Goal: Information Seeking & Learning: Learn about a topic

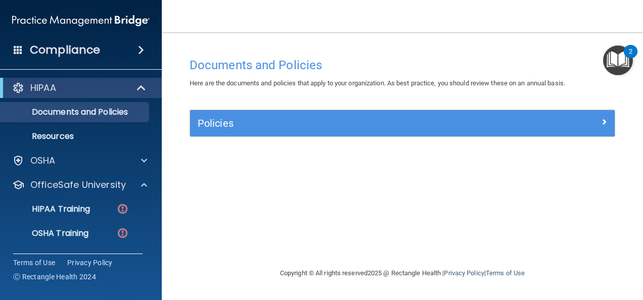
click at [617, 62] on img "Open Resource Center, 2 new notifications" at bounding box center [618, 61] width 30 height 30
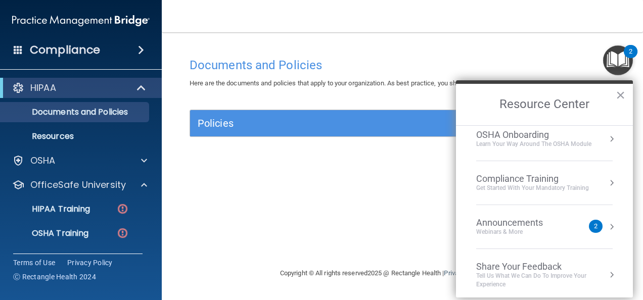
scroll to position [55, 0]
click at [618, 97] on button "×" at bounding box center [621, 95] width 10 height 16
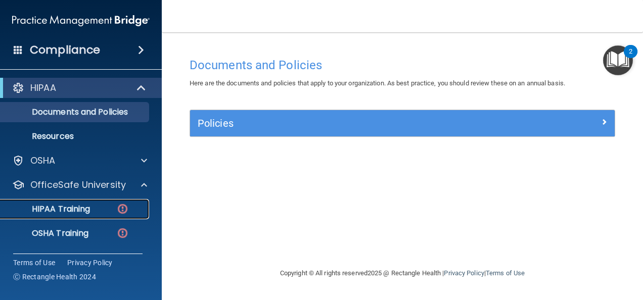
click at [72, 208] on p "HIPAA Training" at bounding box center [48, 209] width 83 height 10
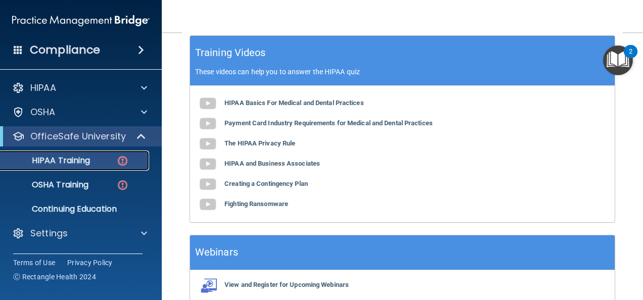
scroll to position [387, 0]
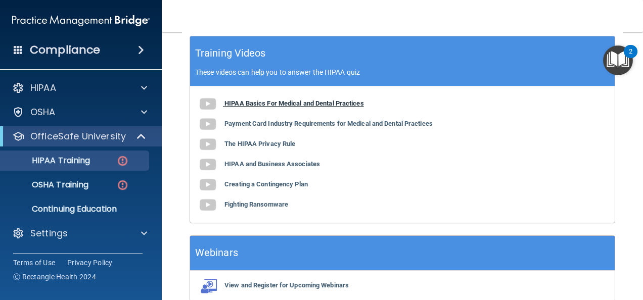
click at [346, 107] on b "HIPAA Basics For Medical and Dental Practices" at bounding box center [295, 104] width 140 height 8
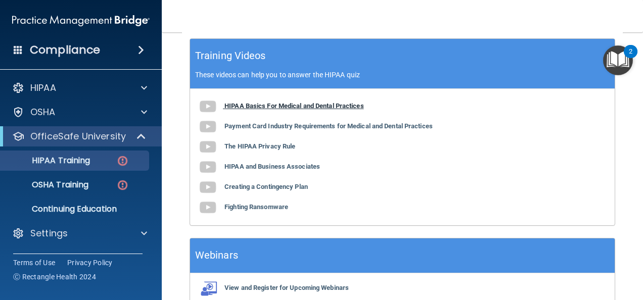
scroll to position [385, 0]
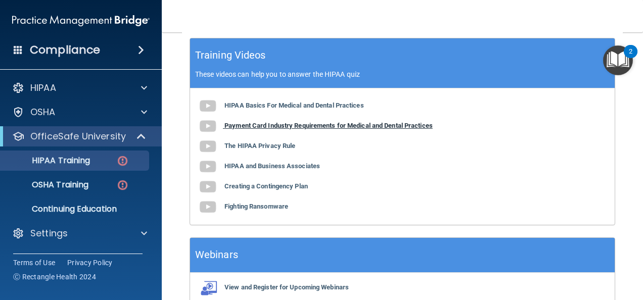
click at [395, 129] on b "Payment Card Industry Requirements for Medical and Dental Practices" at bounding box center [329, 126] width 208 height 8
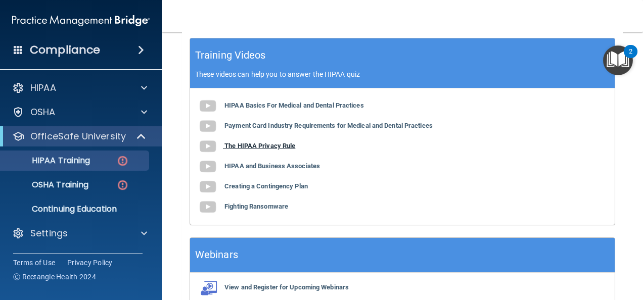
click at [281, 150] on b "The HIPAA Privacy Rule" at bounding box center [260, 146] width 71 height 8
click at [296, 170] on b "HIPAA and Business Associates" at bounding box center [273, 166] width 96 height 8
click at [292, 190] on b "Creating a Contingency Plan" at bounding box center [266, 187] width 83 height 8
click at [261, 210] on b "Fighting Ransomware" at bounding box center [257, 207] width 64 height 8
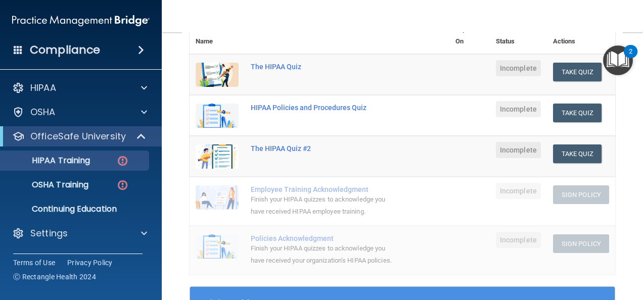
scroll to position [135, 0]
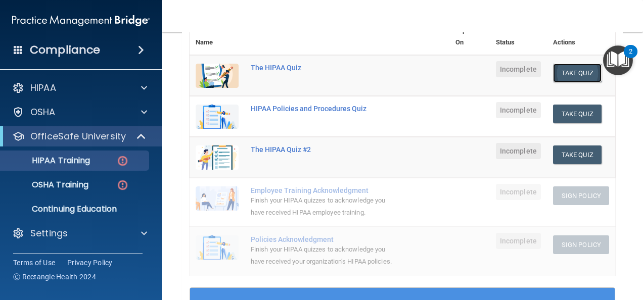
click at [566, 65] on button "Take Quiz" at bounding box center [577, 73] width 49 height 19
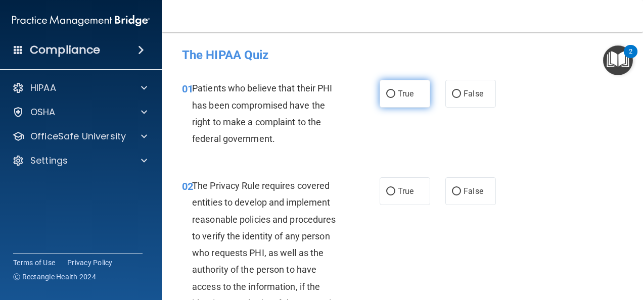
click at [387, 92] on input "True" at bounding box center [390, 95] width 9 height 8
radio input "true"
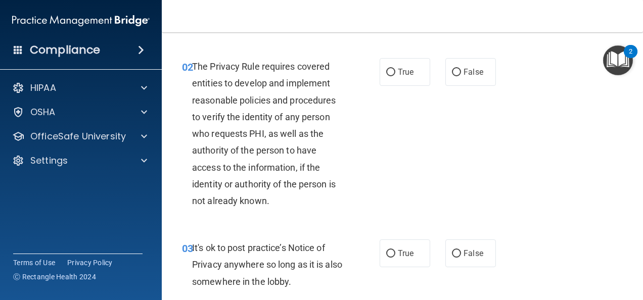
scroll to position [122, 0]
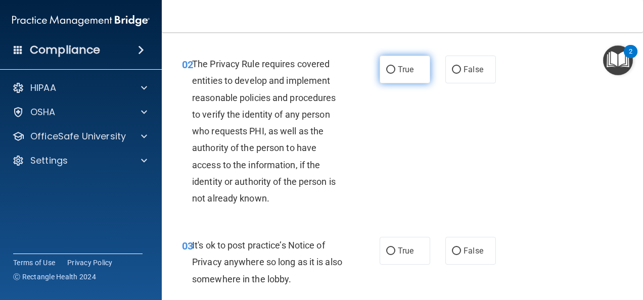
click at [388, 69] on input "True" at bounding box center [390, 70] width 9 height 8
radio input "true"
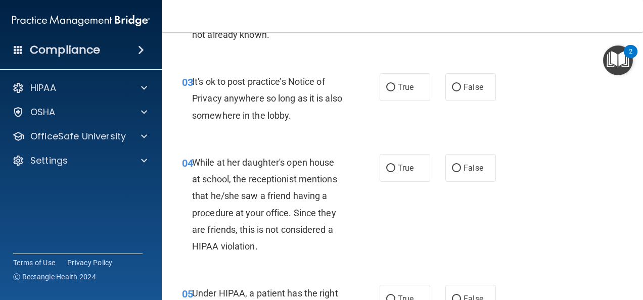
scroll to position [286, 0]
click at [454, 87] on input "False" at bounding box center [456, 87] width 9 height 8
radio input "true"
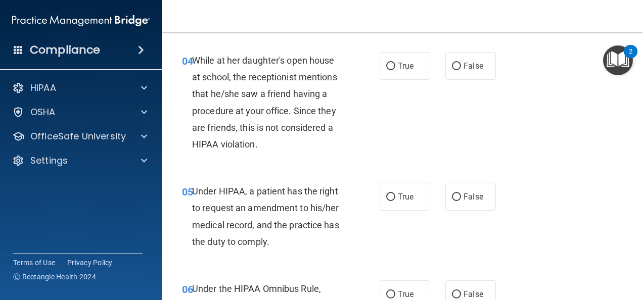
scroll to position [387, 0]
click at [454, 67] on input "False" at bounding box center [456, 67] width 9 height 8
radio input "true"
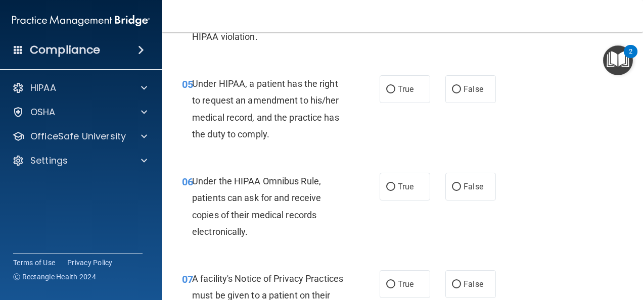
scroll to position [516, 0]
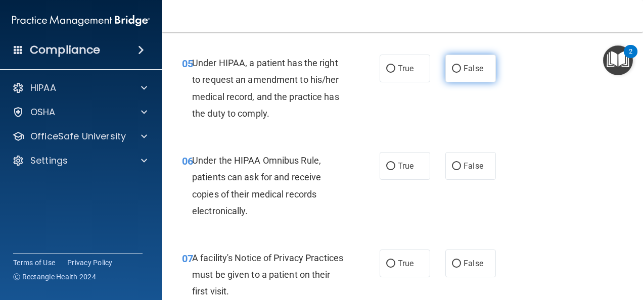
click at [456, 71] on input "False" at bounding box center [456, 69] width 9 height 8
radio input "true"
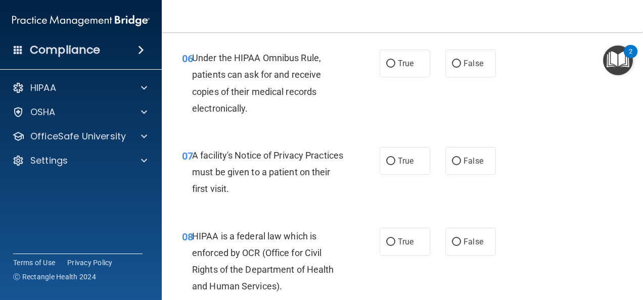
scroll to position [632, 0]
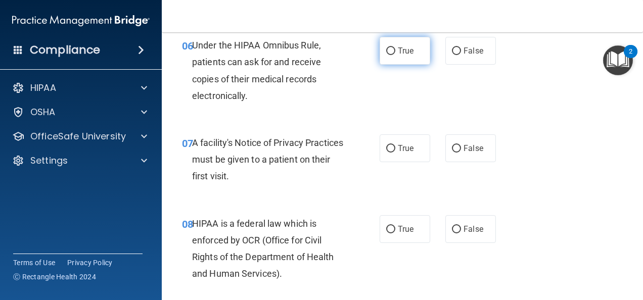
click at [389, 48] on input "True" at bounding box center [390, 52] width 9 height 8
radio input "true"
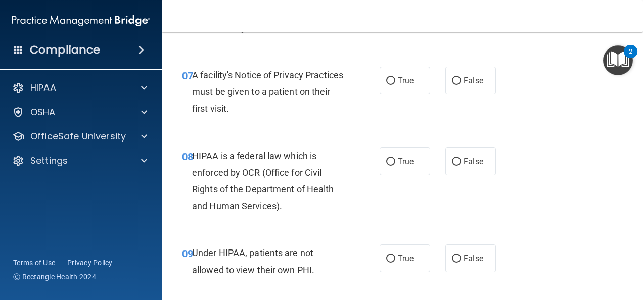
scroll to position [709, 0]
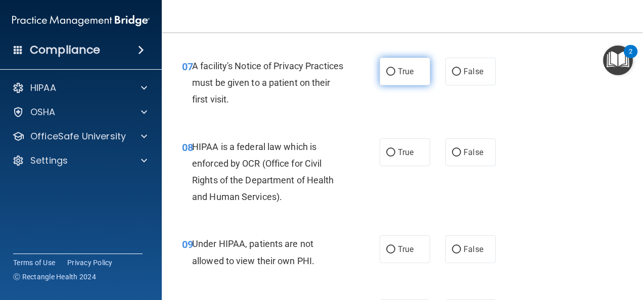
click at [386, 73] on input "True" at bounding box center [390, 72] width 9 height 8
radio input "true"
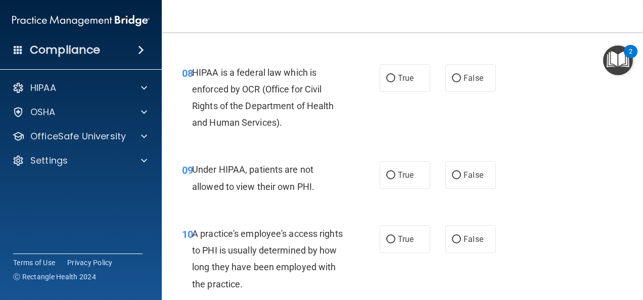
scroll to position [797, 0]
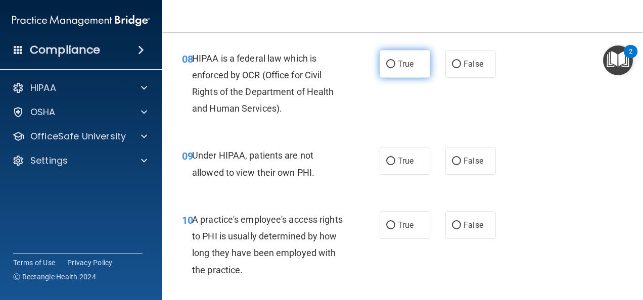
click at [387, 64] on input "True" at bounding box center [390, 65] width 9 height 8
radio input "true"
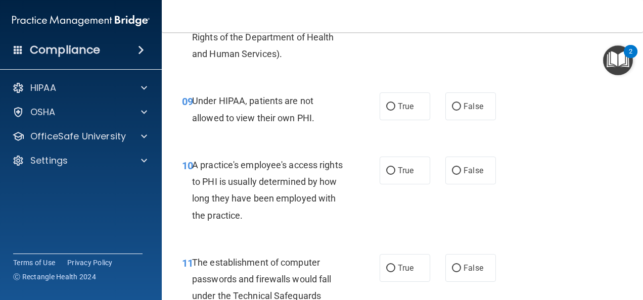
scroll to position [855, 0]
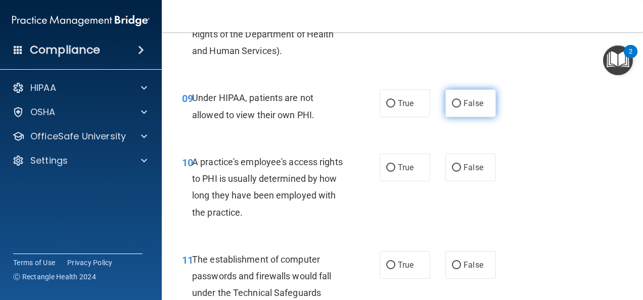
click at [455, 104] on input "False" at bounding box center [456, 104] width 9 height 8
radio input "true"
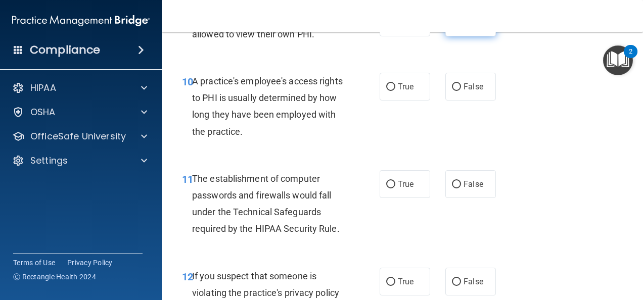
scroll to position [938, 0]
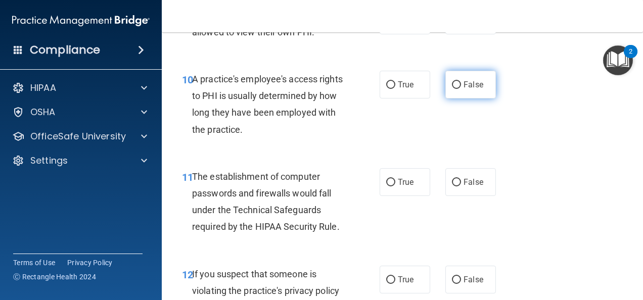
click at [455, 88] on input "False" at bounding box center [456, 85] width 9 height 8
radio input "true"
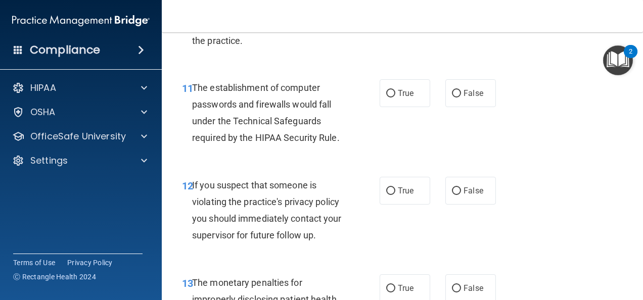
scroll to position [1027, 0]
click at [386, 94] on input "True" at bounding box center [390, 94] width 9 height 8
radio input "true"
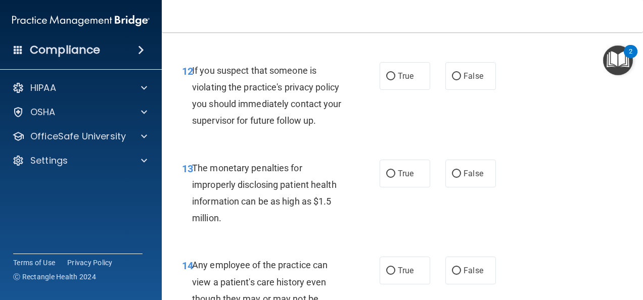
scroll to position [1142, 0]
click at [386, 74] on input "True" at bounding box center [390, 76] width 9 height 8
radio input "true"
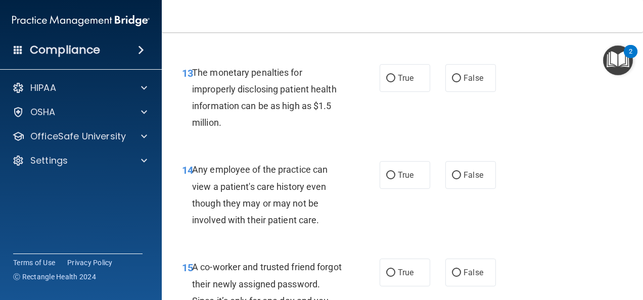
scroll to position [1239, 0]
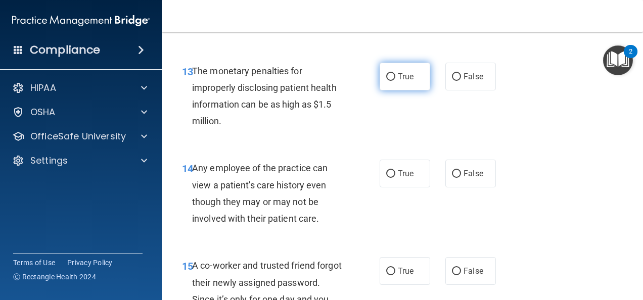
click at [389, 77] on input "True" at bounding box center [390, 77] width 9 height 8
radio input "true"
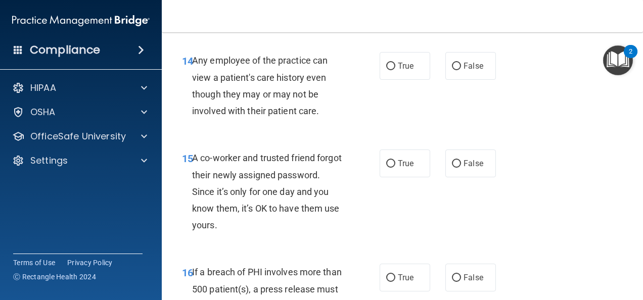
scroll to position [1347, 0]
click at [452, 63] on input "False" at bounding box center [456, 66] width 9 height 8
radio input "true"
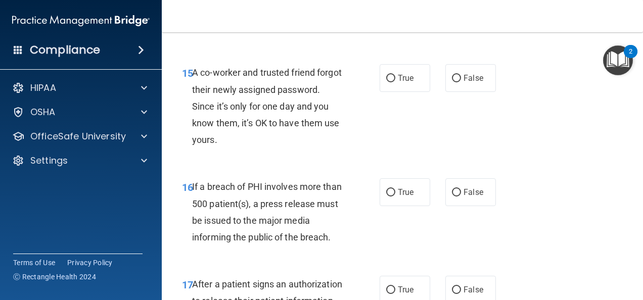
scroll to position [1432, 0]
click at [453, 79] on input "False" at bounding box center [456, 78] width 9 height 8
radio input "true"
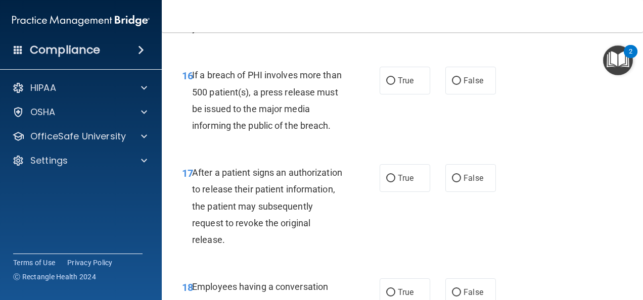
scroll to position [1545, 0]
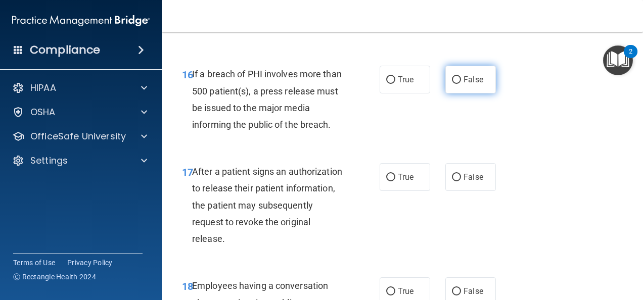
click at [454, 79] on input "False" at bounding box center [456, 80] width 9 height 8
radio input "true"
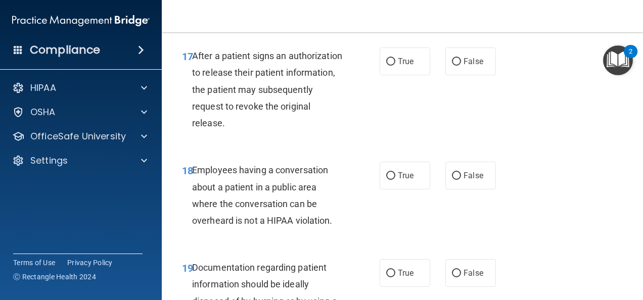
scroll to position [1661, 0]
click at [388, 63] on input "True" at bounding box center [390, 62] width 9 height 8
radio input "true"
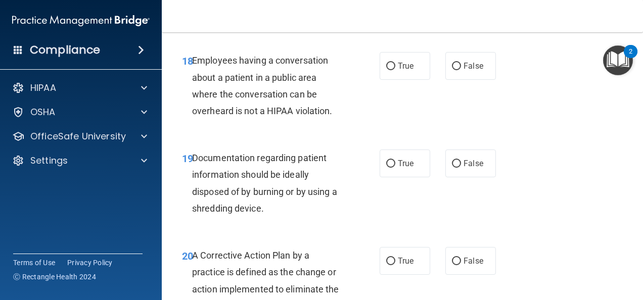
scroll to position [1771, 0]
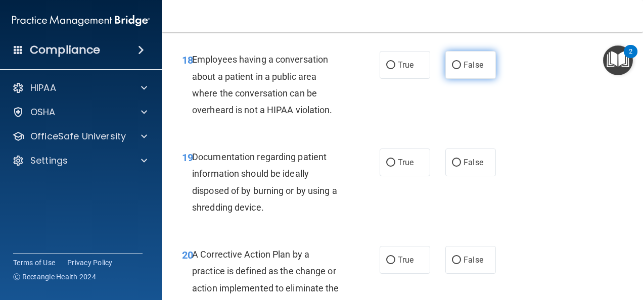
click at [454, 65] on input "False" at bounding box center [456, 66] width 9 height 8
radio input "true"
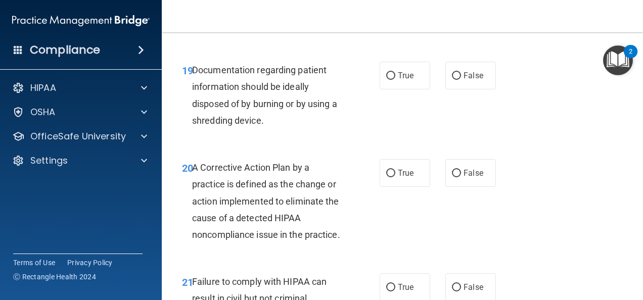
scroll to position [1862, 0]
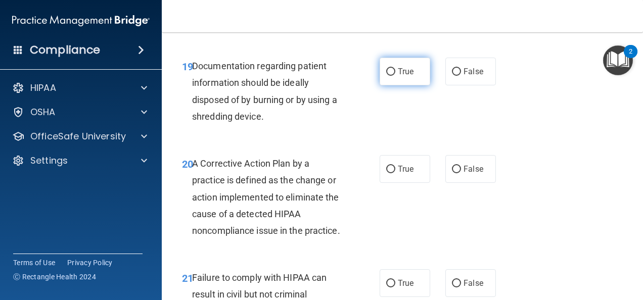
click at [388, 71] on input "True" at bounding box center [390, 72] width 9 height 8
radio input "true"
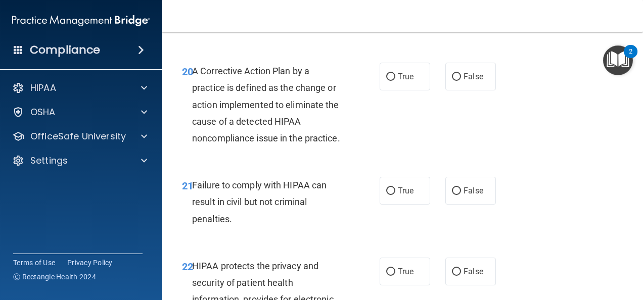
scroll to position [1958, 0]
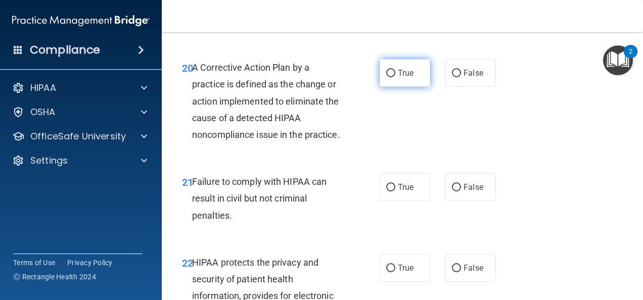
click at [387, 75] on input "True" at bounding box center [390, 74] width 9 height 8
radio input "true"
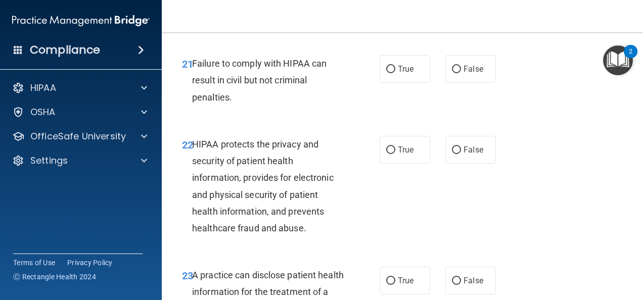
scroll to position [2077, 0]
click at [455, 73] on input "False" at bounding box center [456, 70] width 9 height 8
radio input "true"
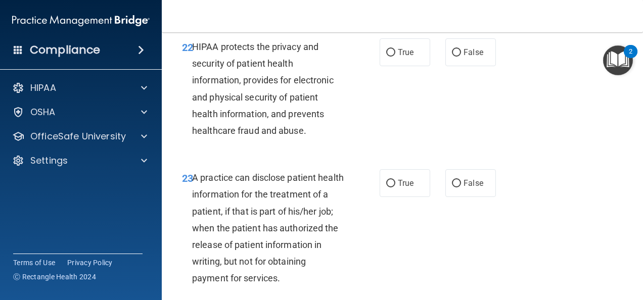
scroll to position [2175, 0]
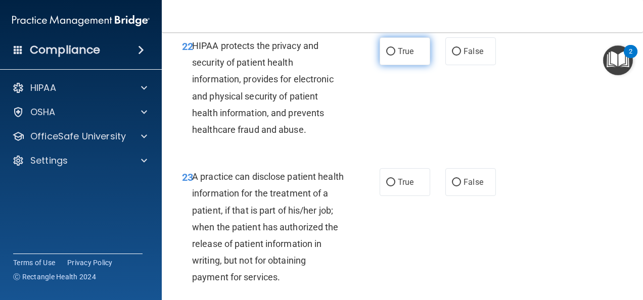
click at [390, 56] on input "True" at bounding box center [390, 52] width 9 height 8
radio input "true"
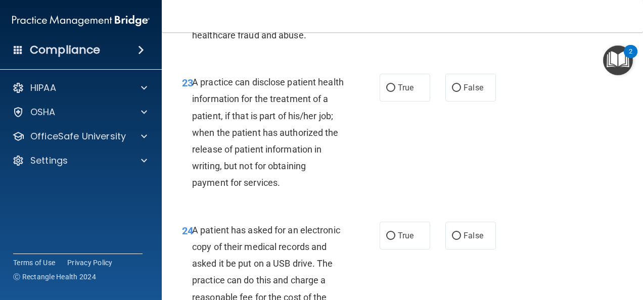
scroll to position [2281, 0]
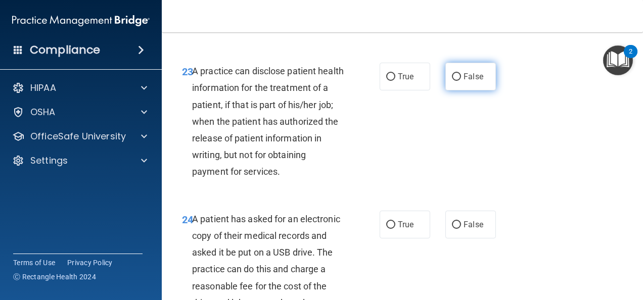
click at [456, 81] on input "False" at bounding box center [456, 77] width 9 height 8
radio input "true"
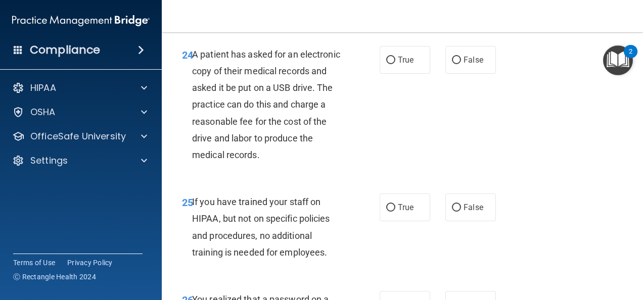
scroll to position [2447, 0]
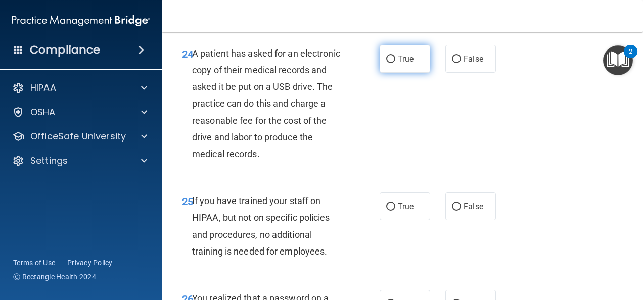
click at [389, 63] on input "True" at bounding box center [390, 60] width 9 height 8
radio input "true"
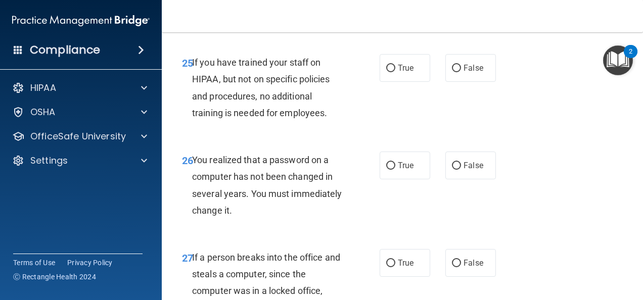
scroll to position [2587, 0]
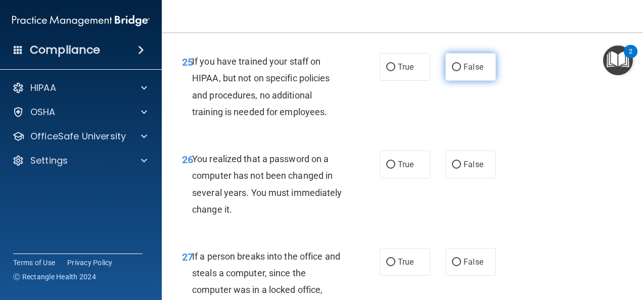
click at [465, 72] on span "False" at bounding box center [474, 67] width 20 height 10
click at [461, 71] on input "False" at bounding box center [456, 68] width 9 height 8
radio input "true"
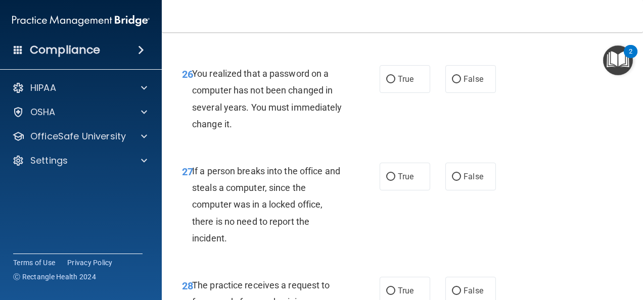
scroll to position [2690, 0]
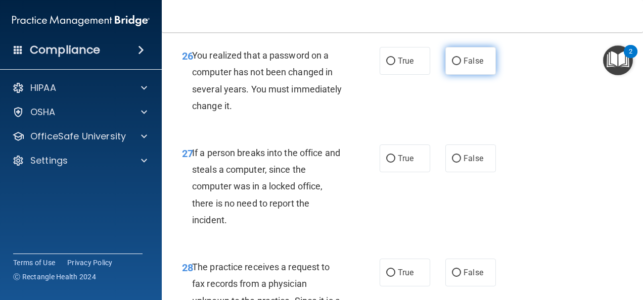
click at [454, 65] on input "False" at bounding box center [456, 62] width 9 height 8
radio input "true"
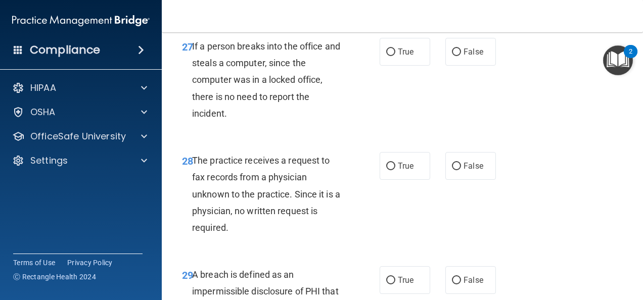
scroll to position [2798, 0]
click at [464, 56] on span "False" at bounding box center [474, 52] width 20 height 10
click at [461, 56] on input "False" at bounding box center [456, 52] width 9 height 8
radio input "true"
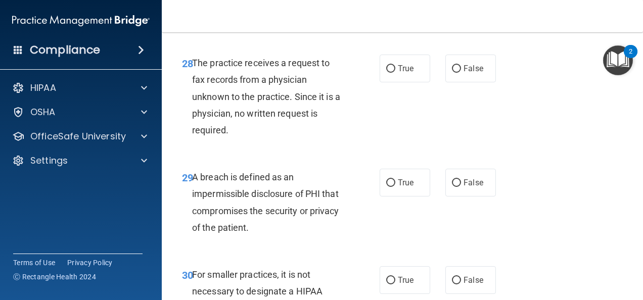
scroll to position [2901, 0]
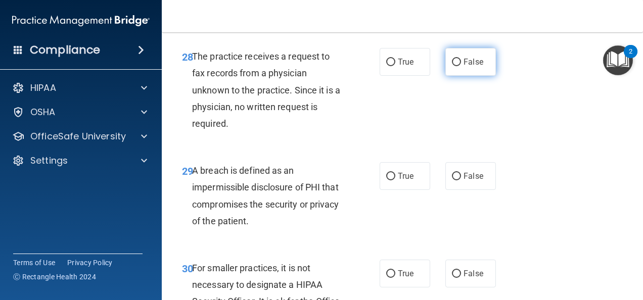
click at [454, 66] on input "False" at bounding box center [456, 63] width 9 height 8
radio input "true"
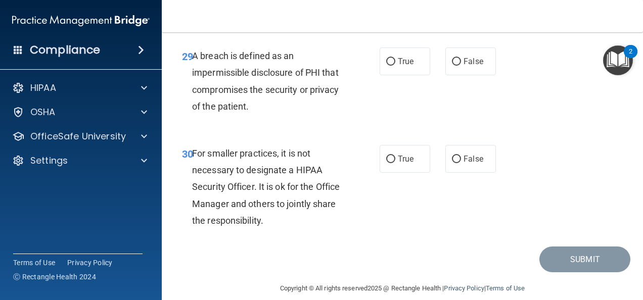
scroll to position [3023, 0]
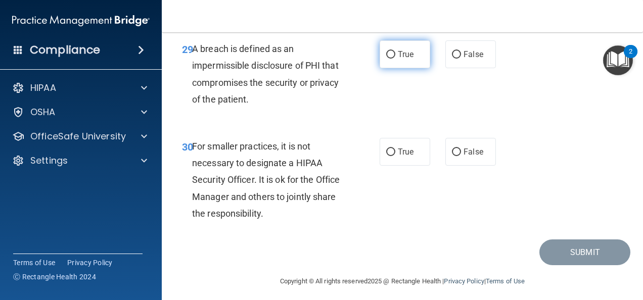
click at [386, 59] on input "True" at bounding box center [390, 55] width 9 height 8
radio input "true"
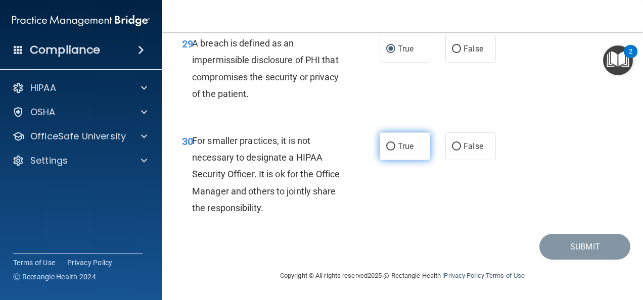
click at [389, 145] on input "True" at bounding box center [390, 147] width 9 height 8
radio input "true"
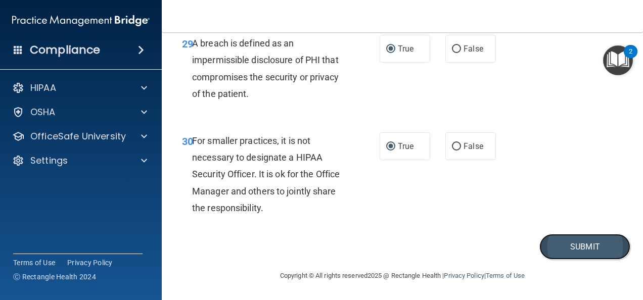
click at [556, 249] on button "Submit" at bounding box center [585, 247] width 91 height 26
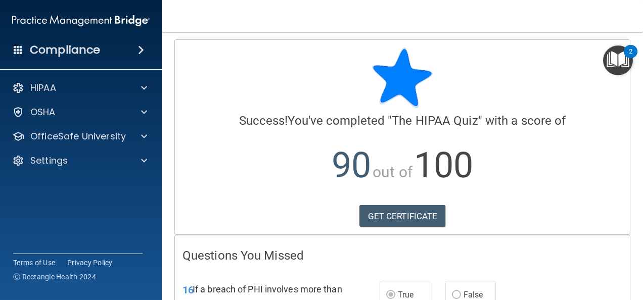
scroll to position [1, 0]
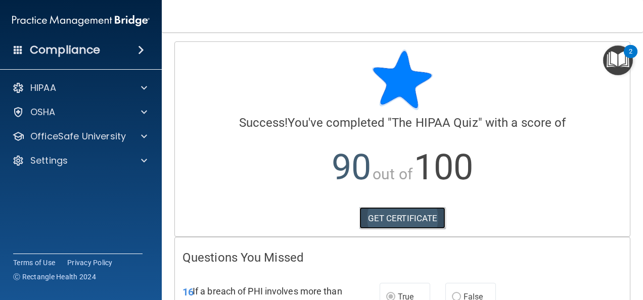
click at [421, 221] on link "GET CERTIFICATE" at bounding box center [403, 218] width 86 height 22
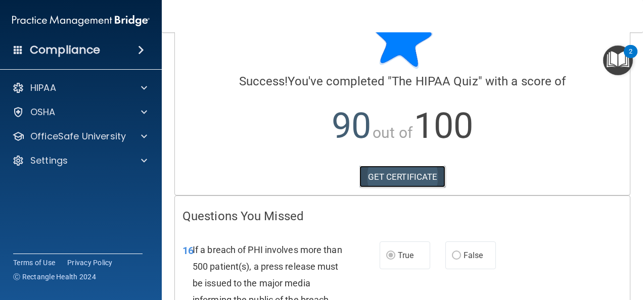
scroll to position [0, 0]
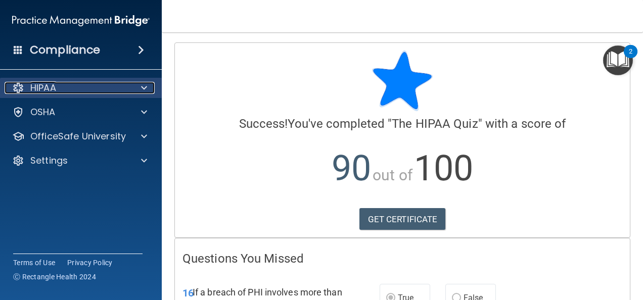
click at [146, 89] on span at bounding box center [144, 88] width 6 height 12
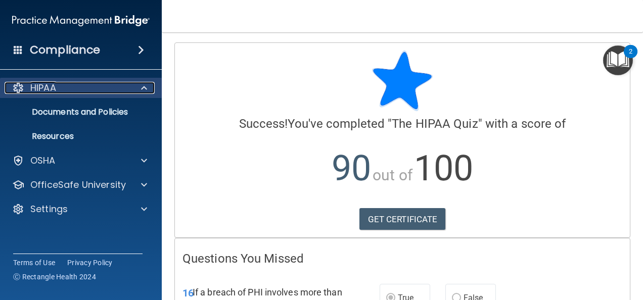
click at [145, 89] on span at bounding box center [144, 88] width 6 height 12
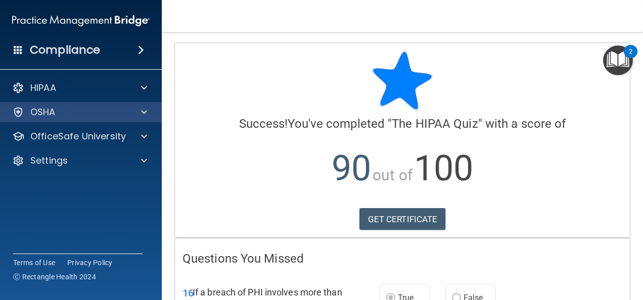
click at [146, 114] on span at bounding box center [144, 112] width 6 height 12
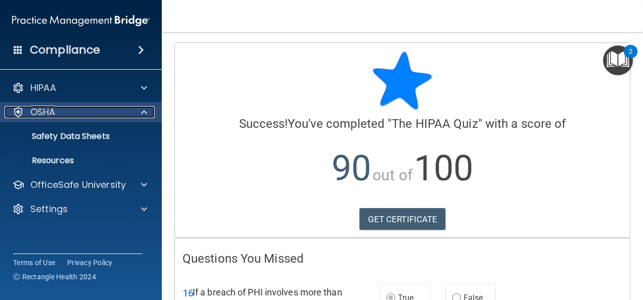
click at [146, 112] on span at bounding box center [144, 112] width 6 height 12
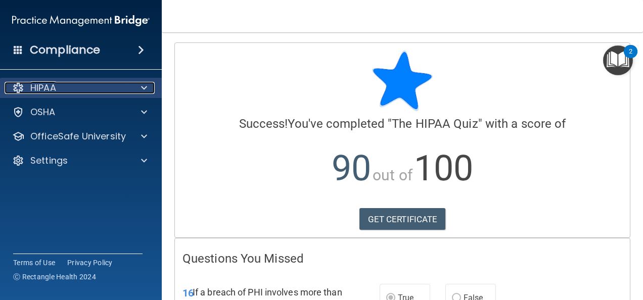
click at [143, 92] on span at bounding box center [144, 88] width 6 height 12
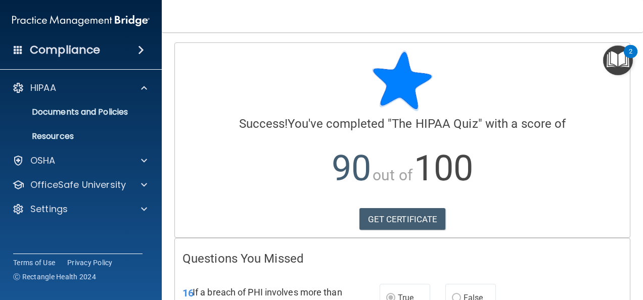
click at [109, 52] on div "Compliance" at bounding box center [81, 50] width 162 height 22
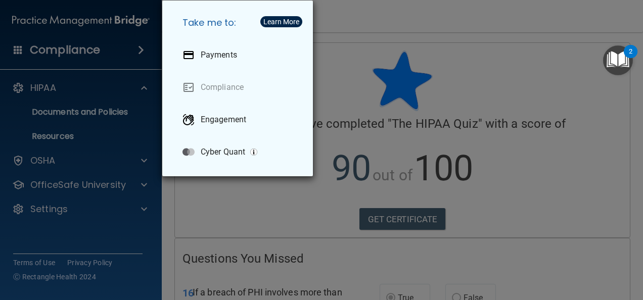
click at [426, 36] on div "Take me to: Payments Compliance Engagement Cyber Quant" at bounding box center [321, 150] width 643 height 300
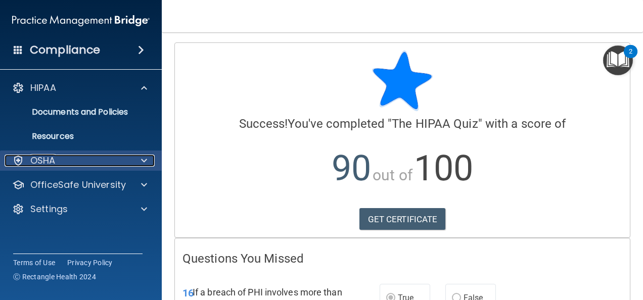
click at [142, 166] on span at bounding box center [144, 161] width 6 height 12
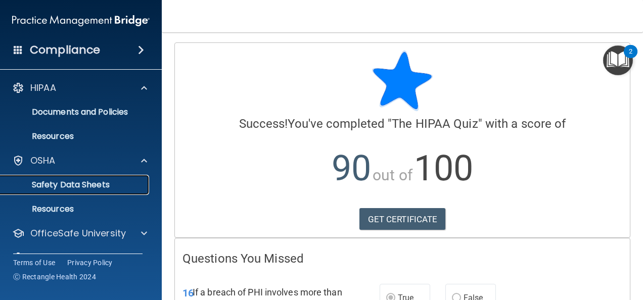
click at [105, 185] on p "Safety Data Sheets" at bounding box center [76, 185] width 138 height 10
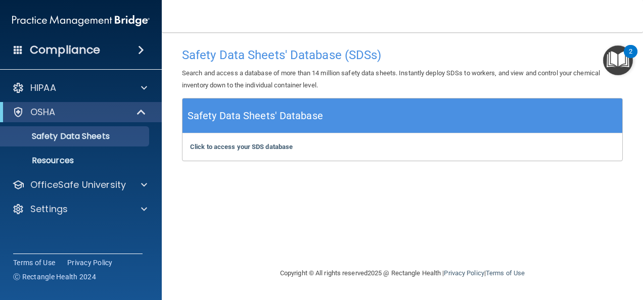
click at [99, 53] on div "Compliance" at bounding box center [81, 50] width 162 height 22
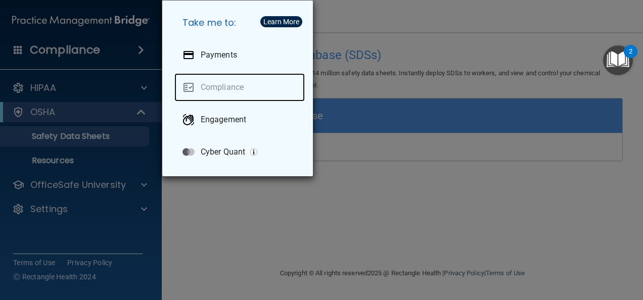
click at [244, 91] on link "Compliance" at bounding box center [239, 87] width 130 height 28
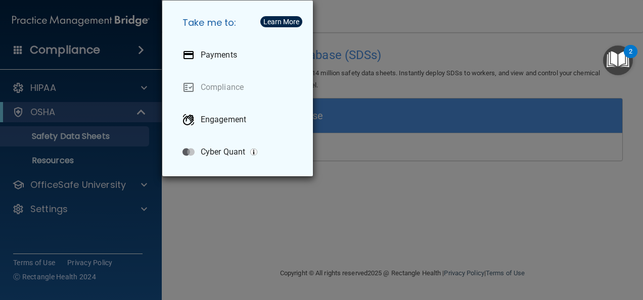
click at [108, 53] on div "Take me to: Payments Compliance Engagement Cyber Quant" at bounding box center [321, 150] width 643 height 300
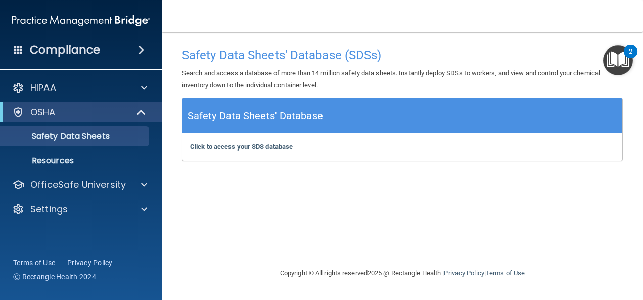
click at [122, 23] on img at bounding box center [81, 21] width 138 height 20
click at [133, 22] on img at bounding box center [81, 21] width 138 height 20
drag, startPoint x: 447, startPoint y: 14, endPoint x: 292, endPoint y: 192, distance: 236.3
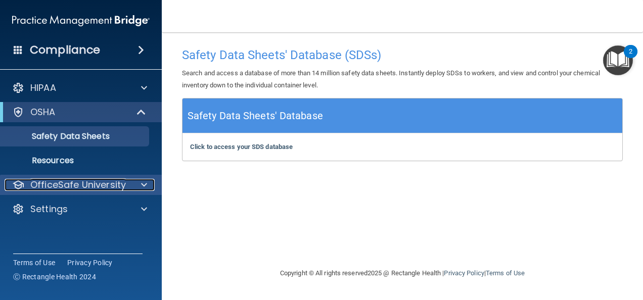
click at [140, 183] on div at bounding box center [142, 185] width 25 height 12
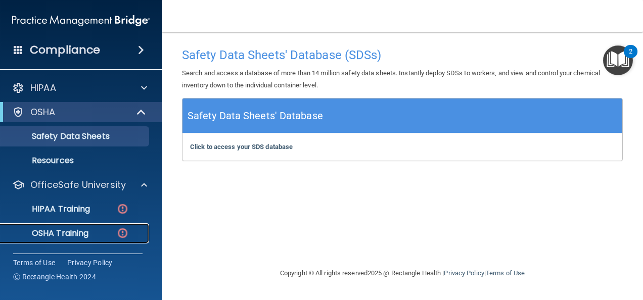
click at [89, 233] on p "OSHA Training" at bounding box center [48, 234] width 82 height 10
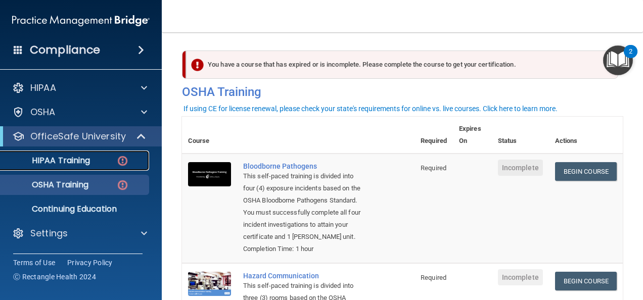
click at [86, 166] on link "HIPAA Training" at bounding box center [69, 161] width 159 height 20
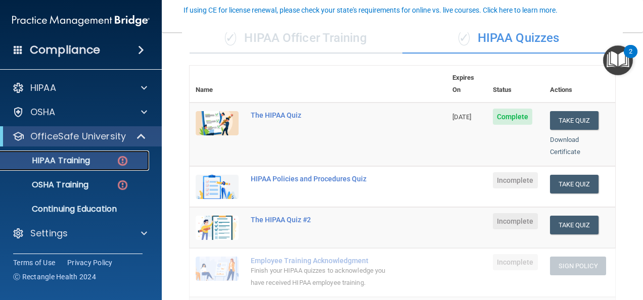
scroll to position [93, 0]
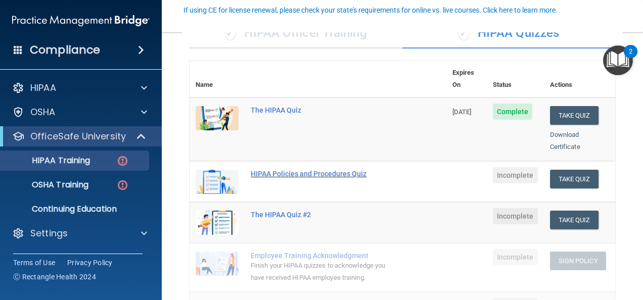
click at [330, 170] on div "HIPAA Policies and Procedures Quiz" at bounding box center [323, 174] width 145 height 8
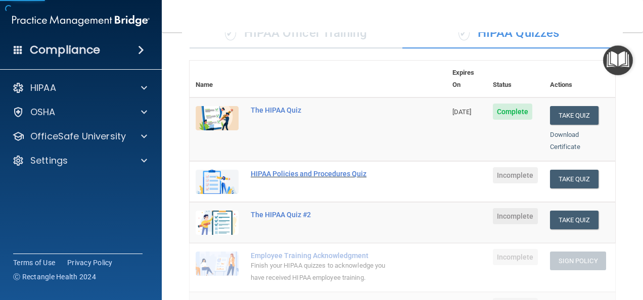
click at [330, 170] on div "HIPAA Policies and Procedures Quiz" at bounding box center [323, 174] width 145 height 8
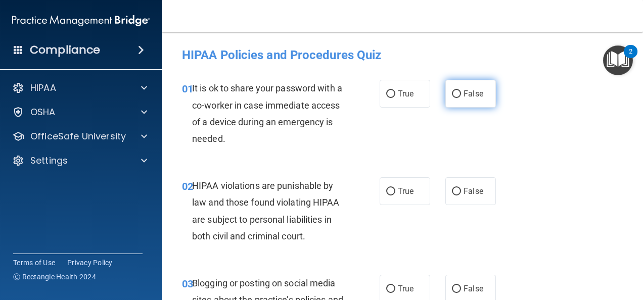
click at [455, 91] on input "False" at bounding box center [456, 95] width 9 height 8
radio input "true"
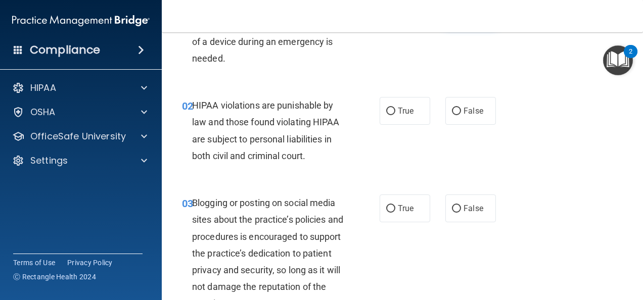
scroll to position [103, 0]
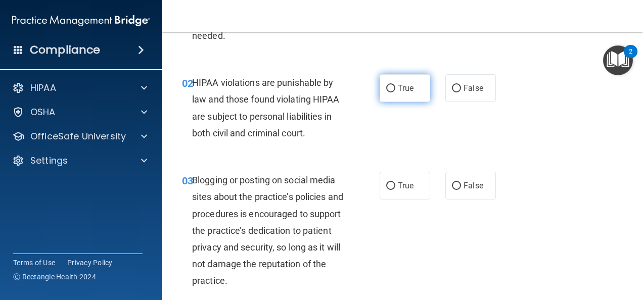
click at [386, 85] on input "True" at bounding box center [390, 89] width 9 height 8
radio input "true"
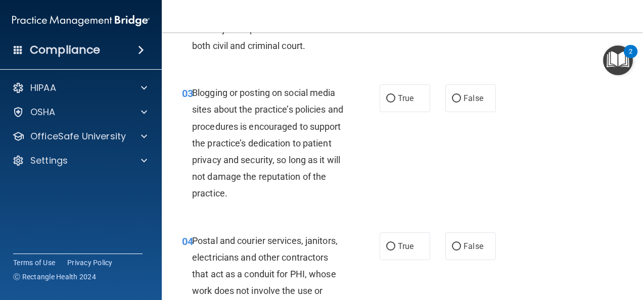
scroll to position [206, 0]
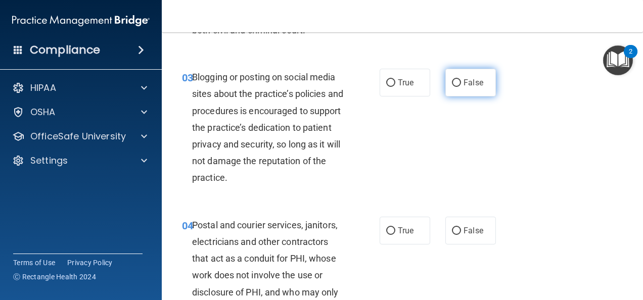
click at [471, 86] on span "False" at bounding box center [474, 83] width 20 height 10
click at [461, 86] on input "False" at bounding box center [456, 83] width 9 height 8
radio input "true"
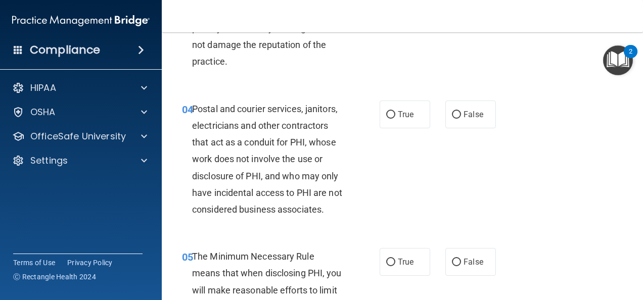
scroll to position [336, 0]
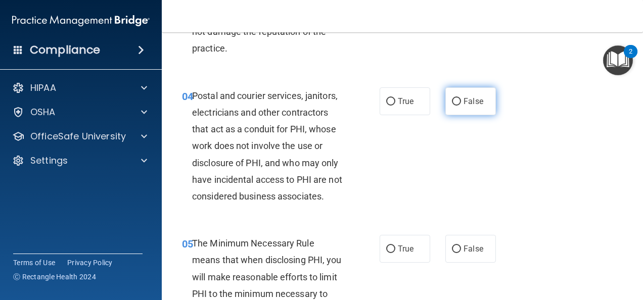
click at [452, 104] on input "False" at bounding box center [456, 102] width 9 height 8
radio input "true"
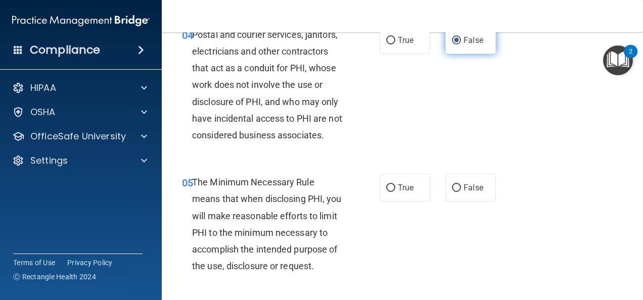
scroll to position [397, 0]
click at [392, 52] on label "True" at bounding box center [405, 41] width 51 height 28
click at [392, 45] on input "True" at bounding box center [390, 41] width 9 height 8
radio input "true"
radio input "false"
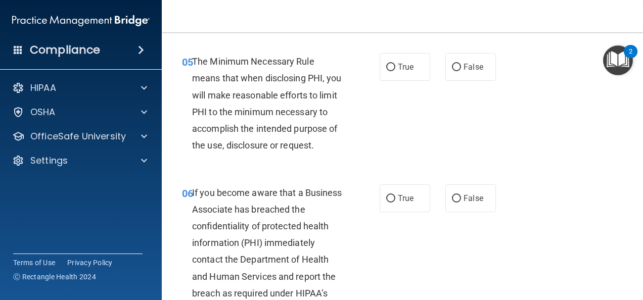
scroll to position [521, 0]
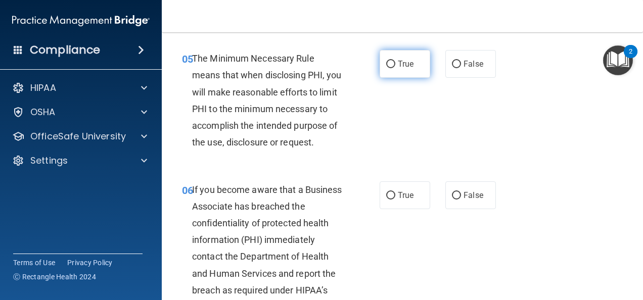
click at [387, 68] on input "True" at bounding box center [390, 65] width 9 height 8
radio input "true"
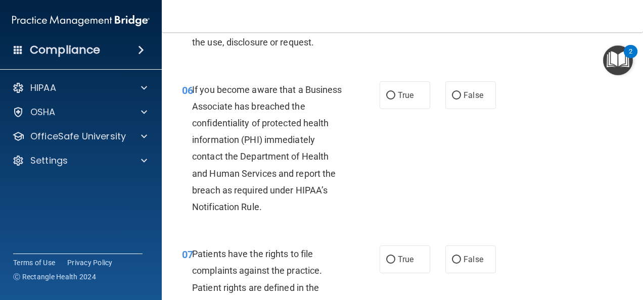
scroll to position [636, 0]
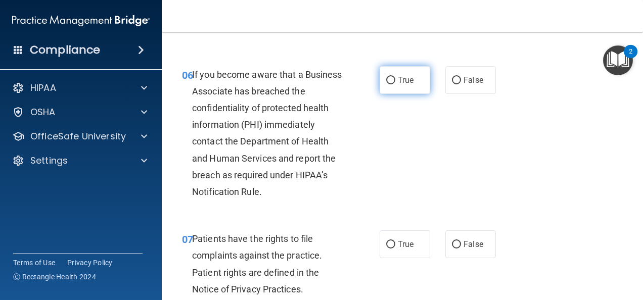
click at [386, 84] on input "True" at bounding box center [390, 81] width 9 height 8
radio input "true"
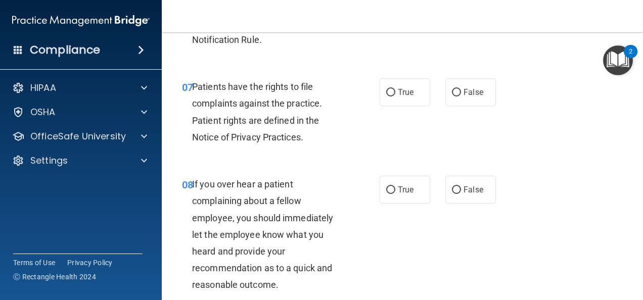
scroll to position [796, 0]
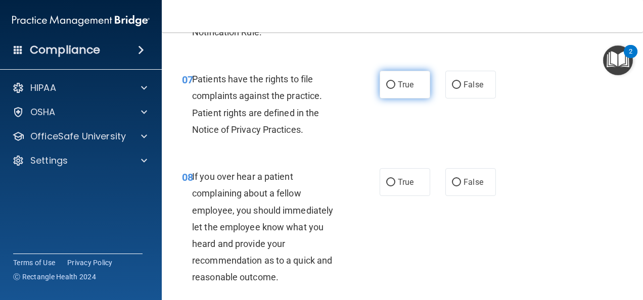
click at [390, 89] on input "True" at bounding box center [390, 85] width 9 height 8
radio input "true"
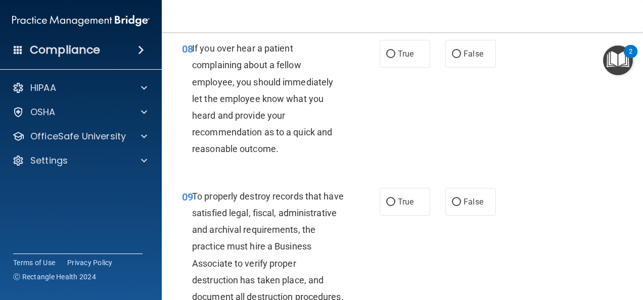
scroll to position [926, 0]
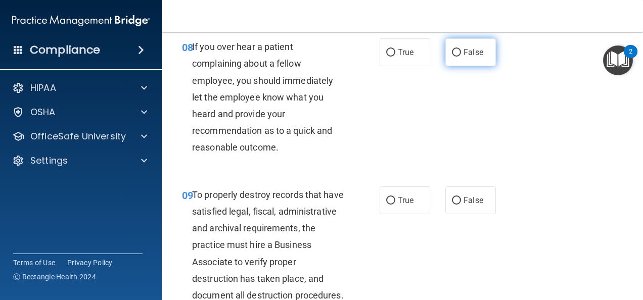
click at [453, 57] on input "False" at bounding box center [456, 53] width 9 height 8
radio input "true"
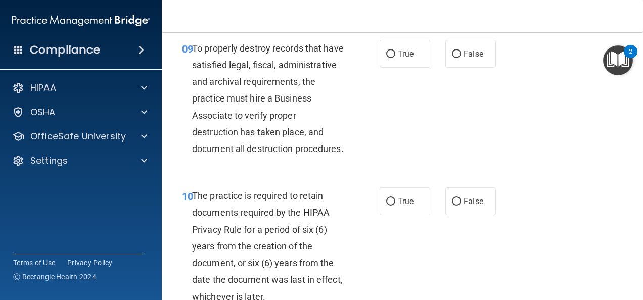
scroll to position [1076, 0]
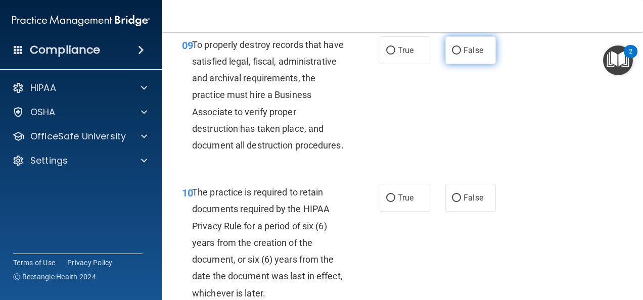
click at [455, 55] on input "False" at bounding box center [456, 51] width 9 height 8
radio input "true"
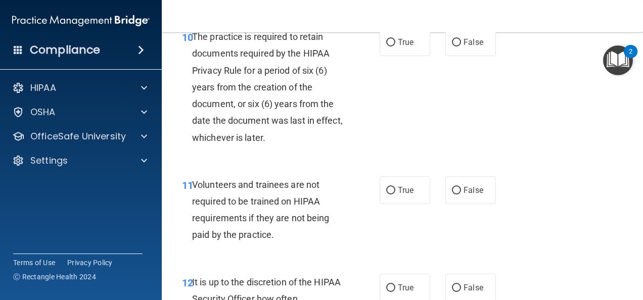
scroll to position [1232, 0]
click at [386, 47] on input "True" at bounding box center [390, 43] width 9 height 8
radio input "true"
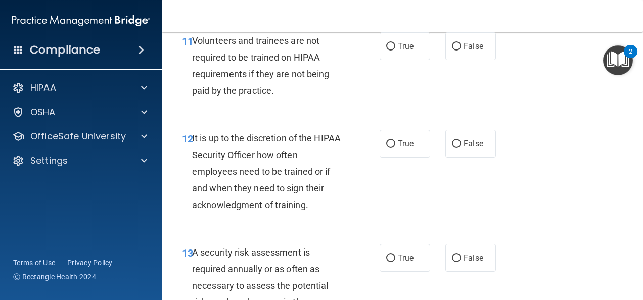
scroll to position [1377, 0]
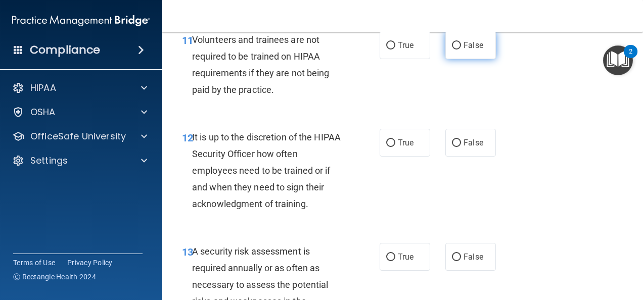
click at [455, 50] on input "False" at bounding box center [456, 46] width 9 height 8
radio input "true"
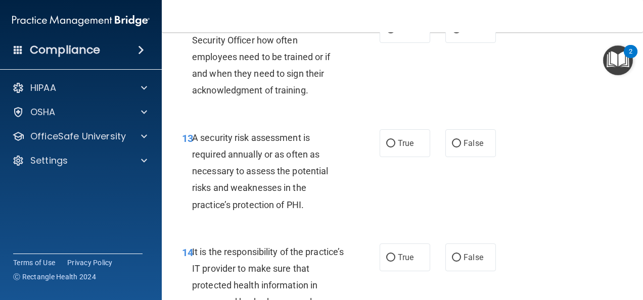
scroll to position [1491, 0]
click at [452, 33] on input "False" at bounding box center [456, 30] width 9 height 8
radio input "true"
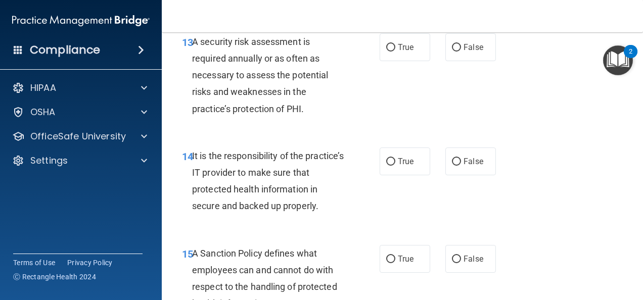
scroll to position [1592, 0]
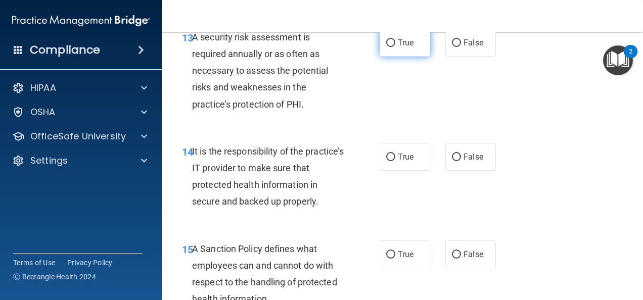
click at [386, 47] on input "True" at bounding box center [390, 43] width 9 height 8
radio input "true"
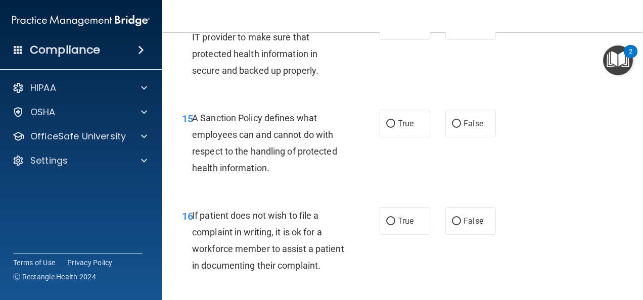
scroll to position [1724, 0]
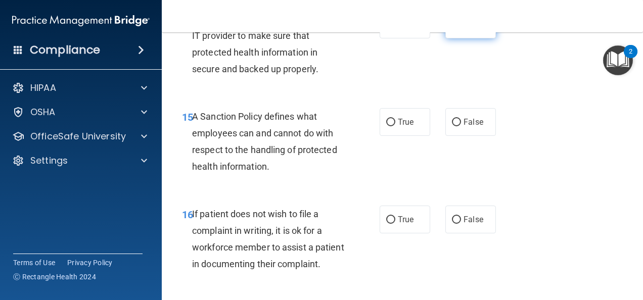
click at [452, 29] on input "False" at bounding box center [456, 25] width 9 height 8
radio input "true"
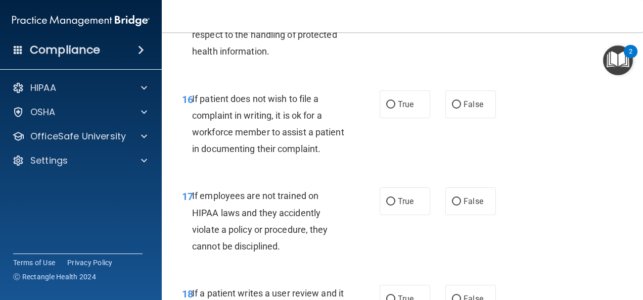
scroll to position [1840, 0]
click at [388, 11] on input "True" at bounding box center [390, 7] width 9 height 8
radio input "true"
click at [452, 11] on input "False" at bounding box center [456, 7] width 9 height 8
radio input "true"
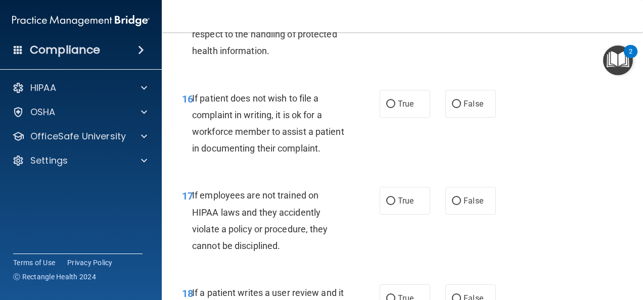
radio input "false"
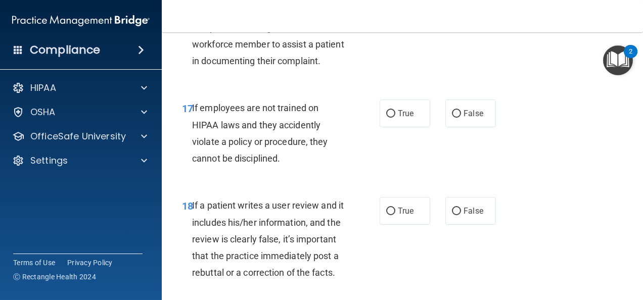
scroll to position [1928, 0]
click at [386, 20] on input "True" at bounding box center [390, 17] width 9 height 8
radio input "true"
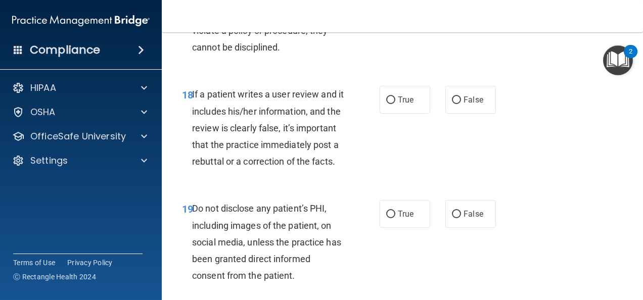
scroll to position [2042, 0]
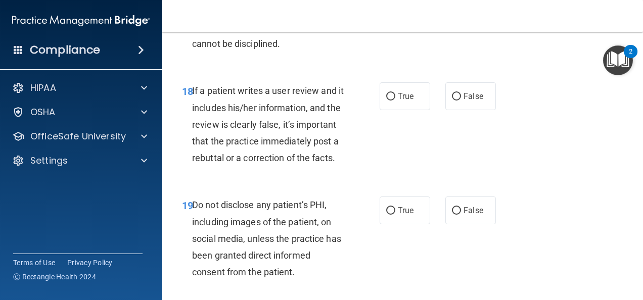
radio input "true"
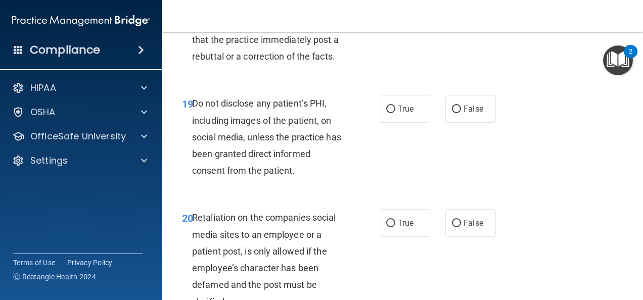
scroll to position [2145, 0]
radio input "true"
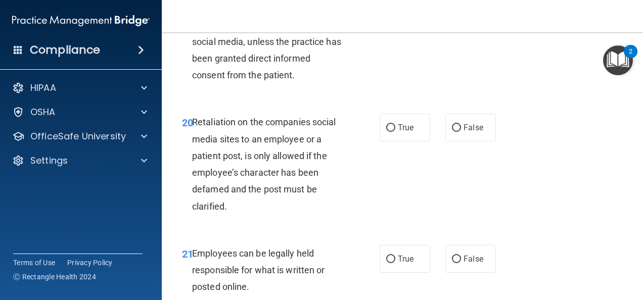
scroll to position [2250, 0]
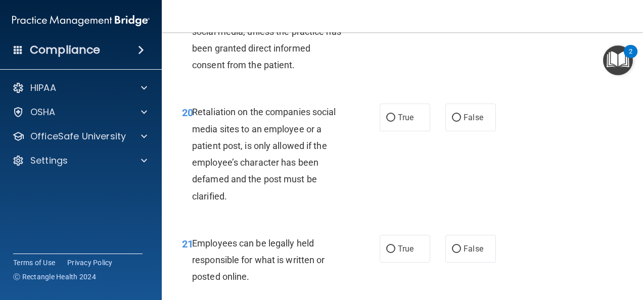
click at [386, 8] on input "True" at bounding box center [390, 4] width 9 height 8
radio input "true"
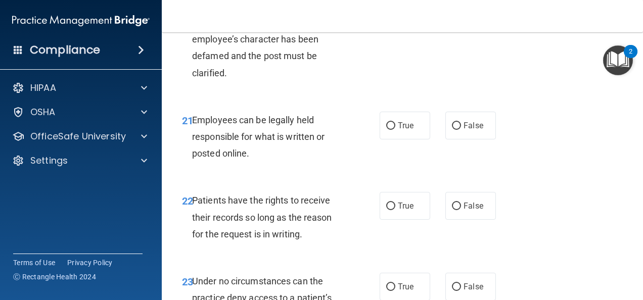
scroll to position [2389, 0]
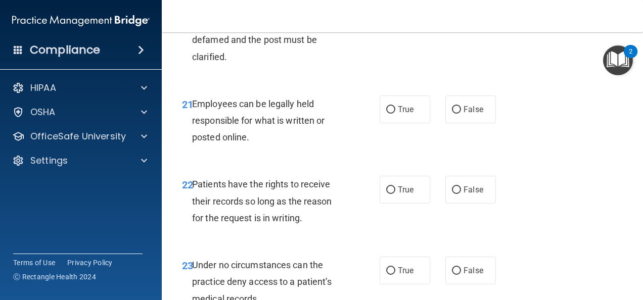
radio input "true"
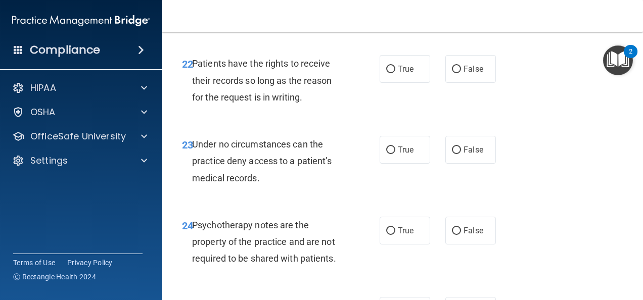
scroll to position [2511, 0]
radio input "true"
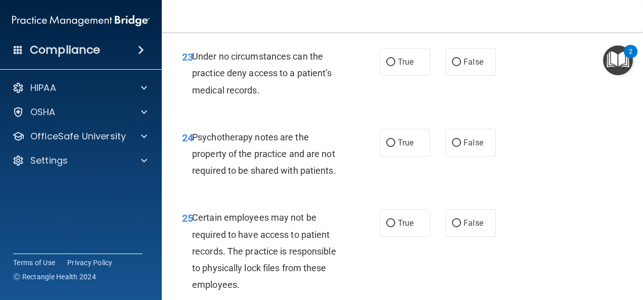
scroll to position [2600, 0]
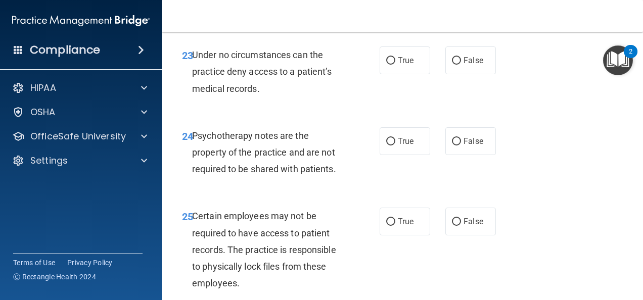
radio input "true"
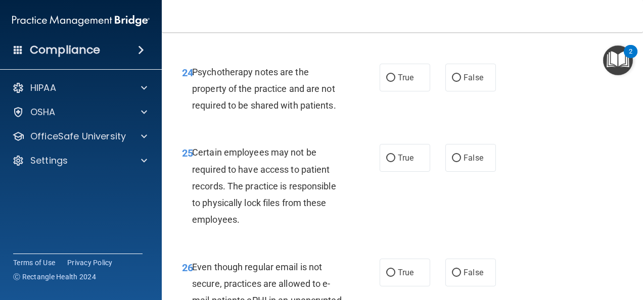
scroll to position [2673, 0]
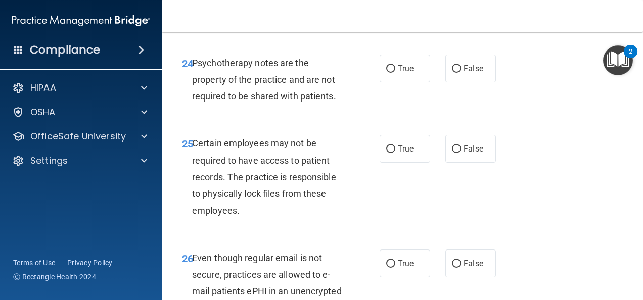
radio input "true"
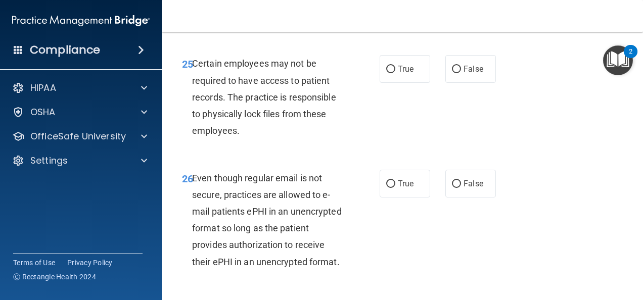
scroll to position [2753, 0]
radio input "true"
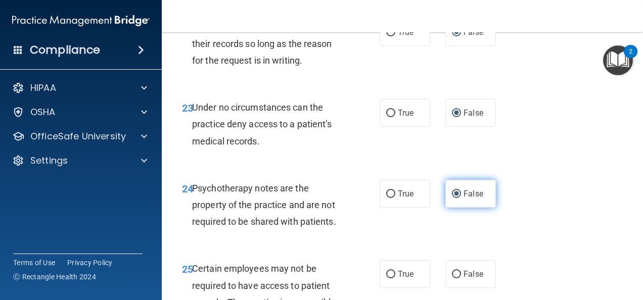
scroll to position [2533, 0]
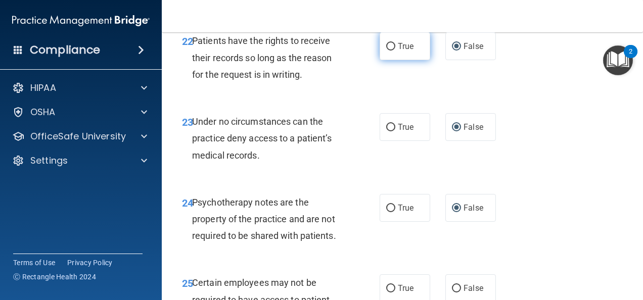
click at [386, 51] on input "True" at bounding box center [390, 47] width 9 height 8
radio input "true"
radio input "false"
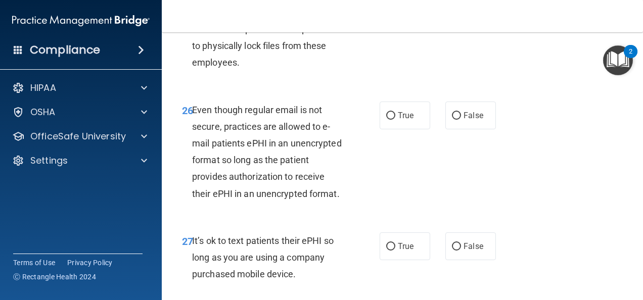
scroll to position [2826, 0]
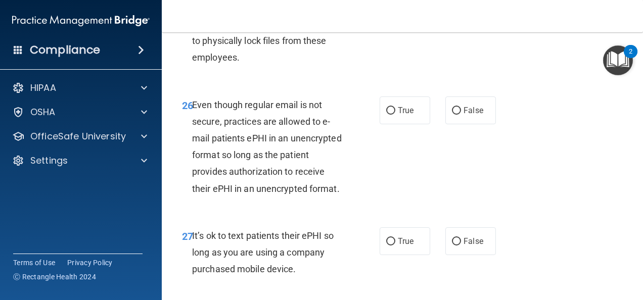
radio input "true"
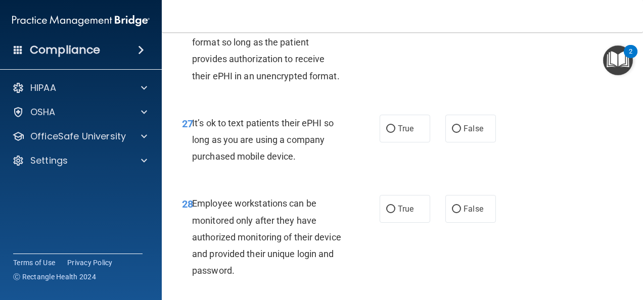
scroll to position [2940, 0]
radio input "true"
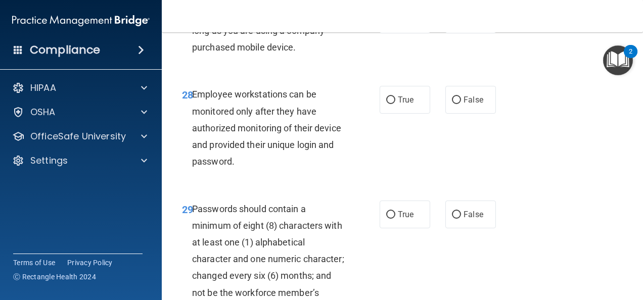
scroll to position [3077, 0]
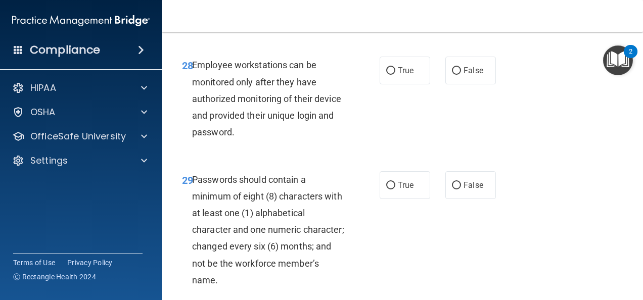
radio input "true"
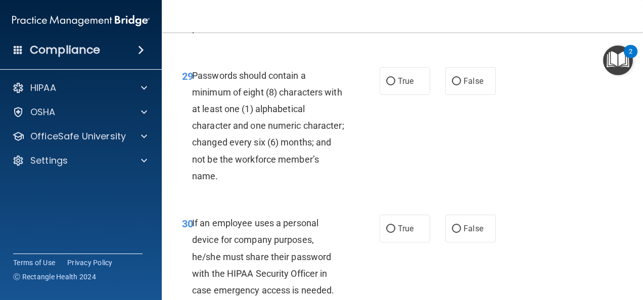
scroll to position [3184, 0]
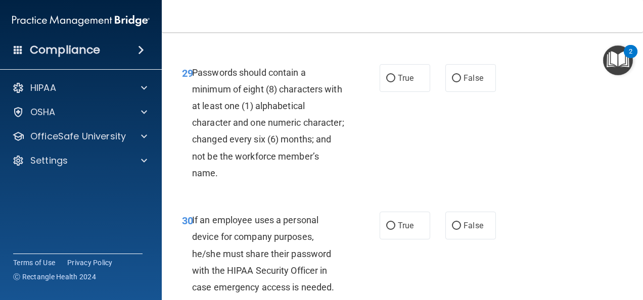
radio input "true"
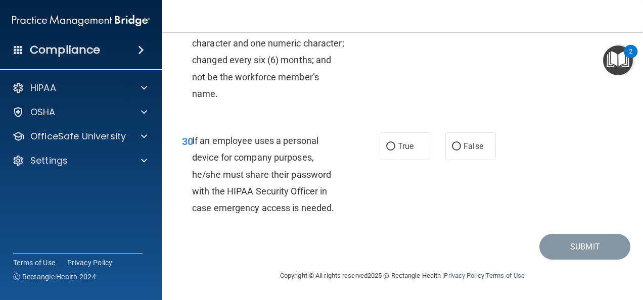
scroll to position [3296, 0]
radio input "true"
click at [453, 150] on input "False" at bounding box center [456, 147] width 9 height 8
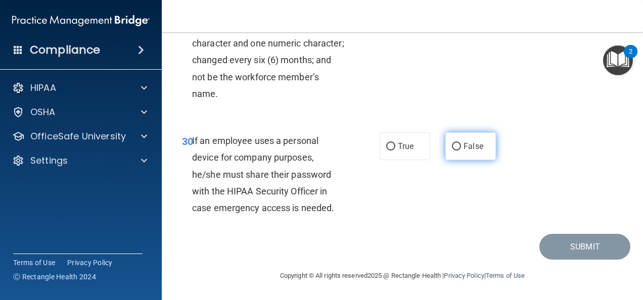
radio input "true"
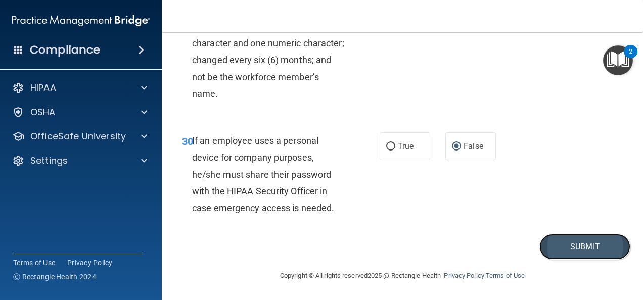
click at [560, 254] on button "Submit" at bounding box center [585, 247] width 91 height 26
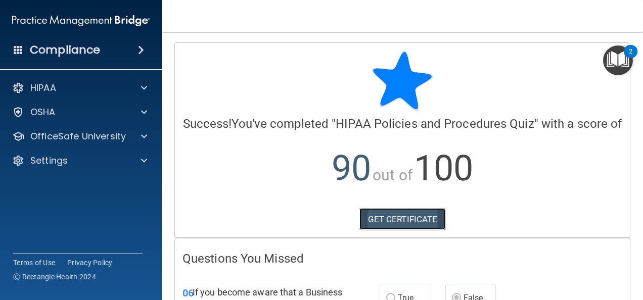
click at [417, 231] on link "GET CERTIFICATE" at bounding box center [403, 219] width 86 height 22
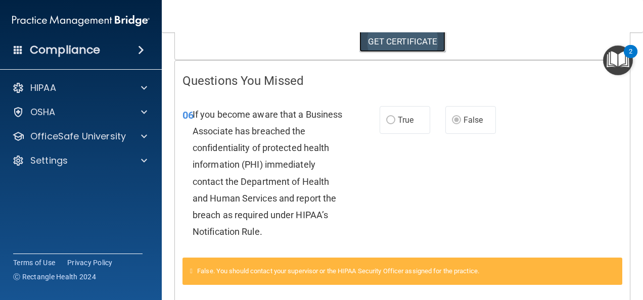
scroll to position [177, 0]
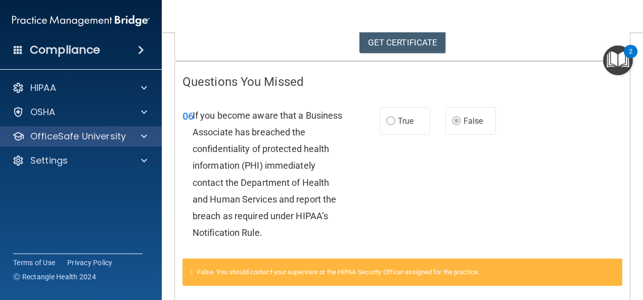
click at [127, 138] on div "OfficeSafe University" at bounding box center [67, 136] width 125 height 12
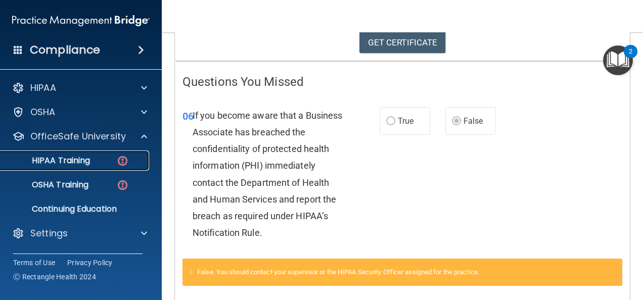
click at [87, 165] on p "HIPAA Training" at bounding box center [48, 161] width 83 height 10
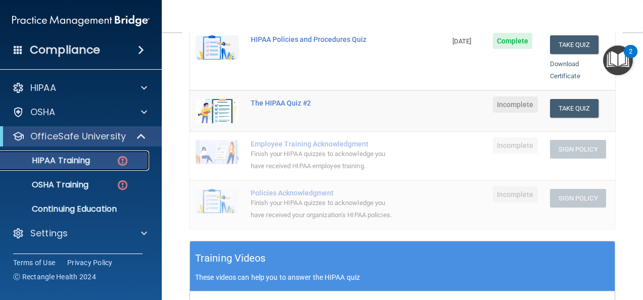
scroll to position [229, 0]
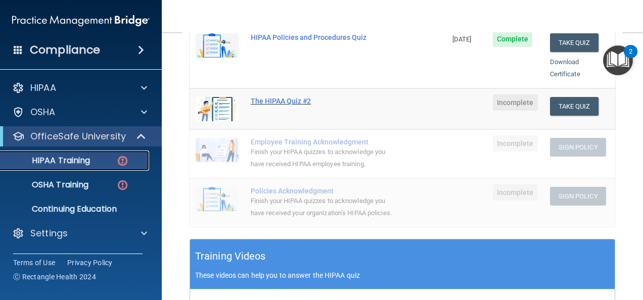
click at [291, 97] on div "The HIPAA Quiz #2" at bounding box center [323, 101] width 145 height 8
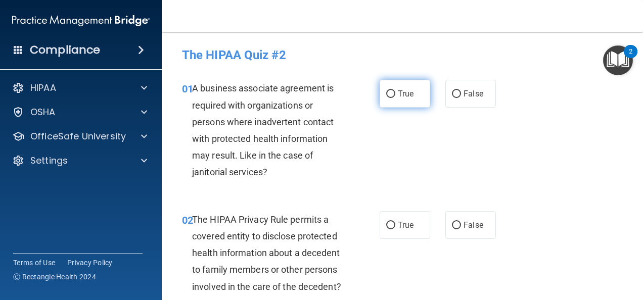
click at [400, 83] on label "True" at bounding box center [405, 94] width 51 height 28
click at [396, 91] on input "True" at bounding box center [390, 95] width 9 height 8
radio input "true"
click at [454, 96] on input "False" at bounding box center [456, 95] width 9 height 8
radio input "true"
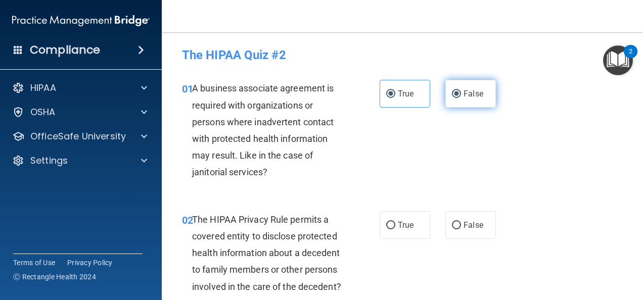
radio input "false"
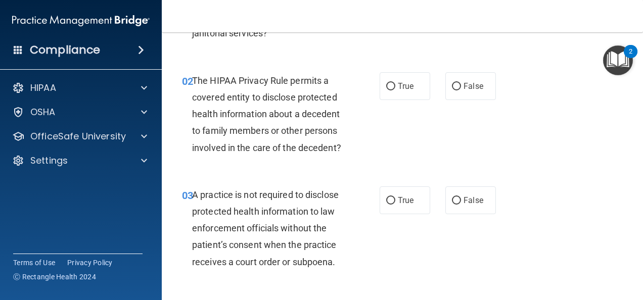
scroll to position [140, 0]
click at [455, 83] on input "False" at bounding box center [456, 86] width 9 height 8
radio input "true"
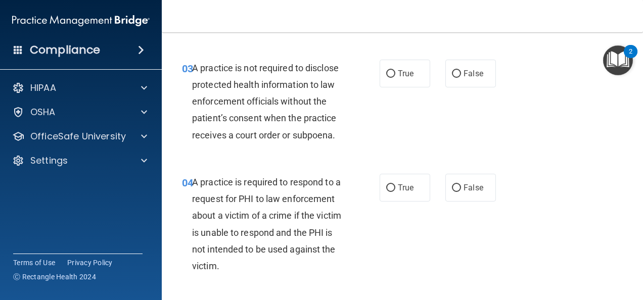
scroll to position [290, 0]
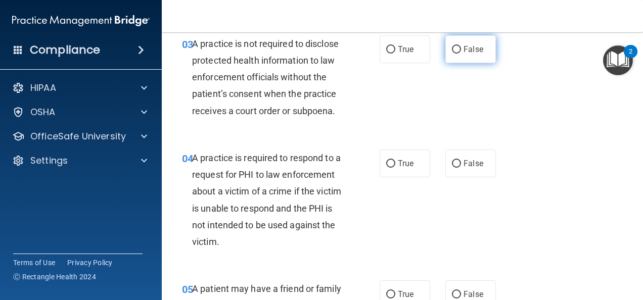
click at [455, 54] on input "False" at bounding box center [456, 50] width 9 height 8
radio input "true"
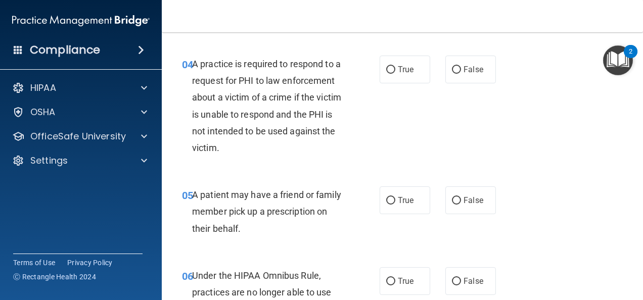
scroll to position [396, 0]
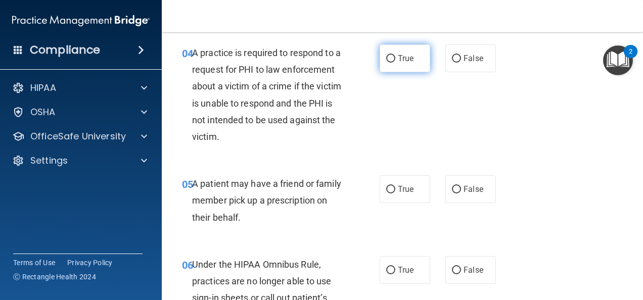
click at [388, 63] on input "True" at bounding box center [390, 59] width 9 height 8
radio input "true"
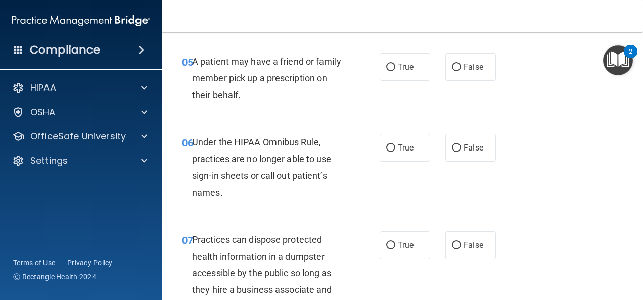
scroll to position [526, 0]
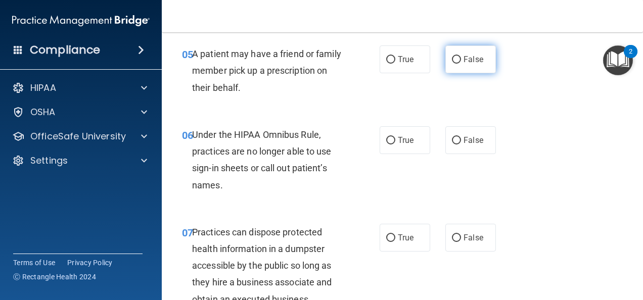
click at [452, 64] on input "False" at bounding box center [456, 60] width 9 height 8
radio input "true"
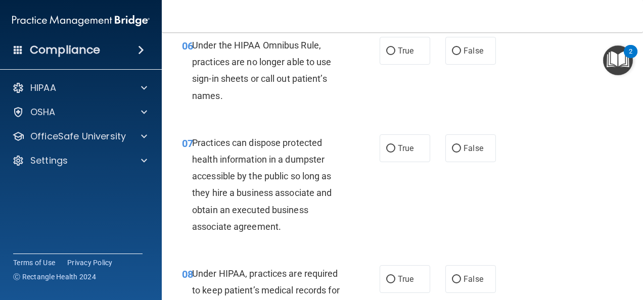
scroll to position [619, 0]
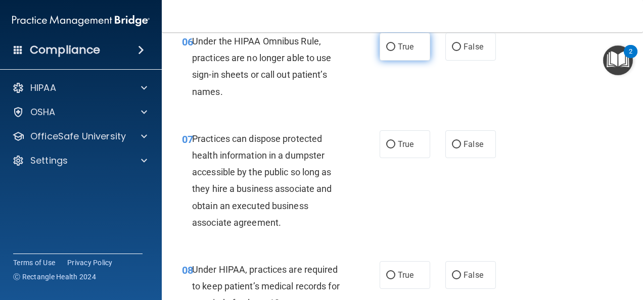
click at [386, 51] on input "True" at bounding box center [390, 47] width 9 height 8
radio input "true"
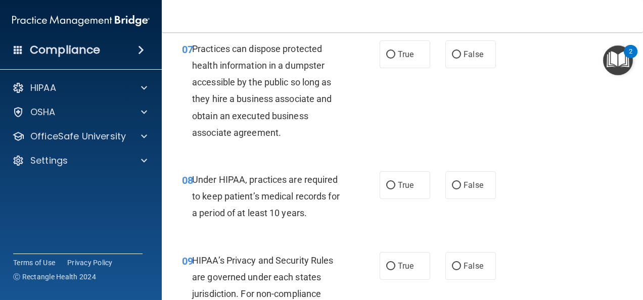
scroll to position [719, 0]
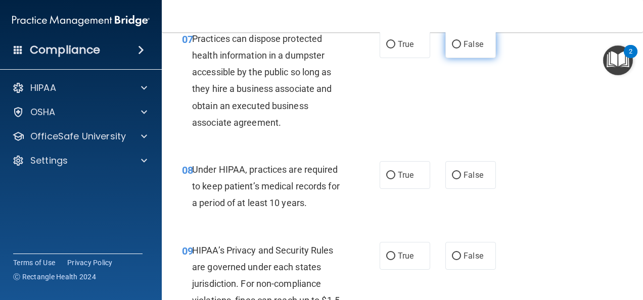
click at [466, 58] on label "False" at bounding box center [471, 44] width 51 height 28
click at [461, 49] on input "False" at bounding box center [456, 45] width 9 height 8
radio input "true"
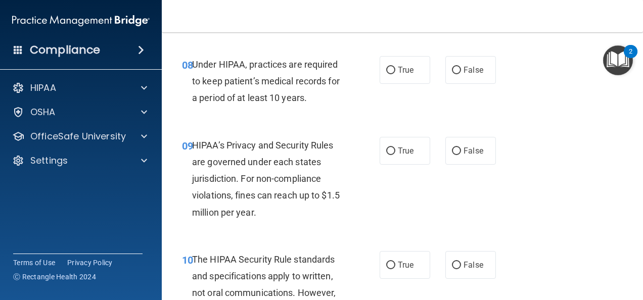
scroll to position [825, 0]
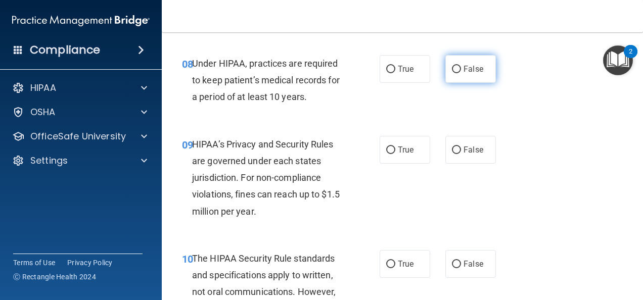
click at [453, 73] on input "False" at bounding box center [456, 70] width 9 height 8
radio input "true"
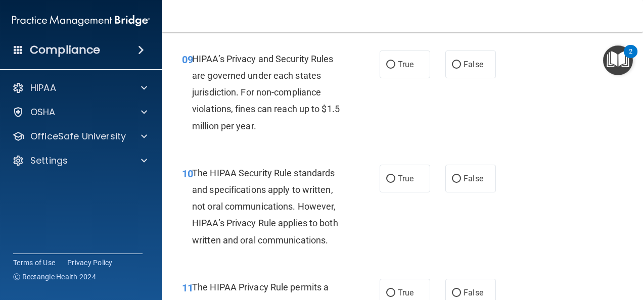
scroll to position [922, 0]
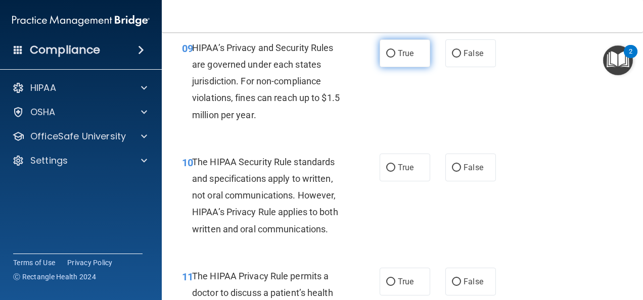
click at [389, 58] on input "True" at bounding box center [390, 54] width 9 height 8
radio input "true"
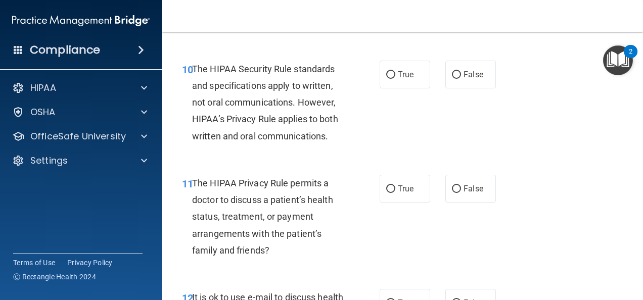
scroll to position [1031, 0]
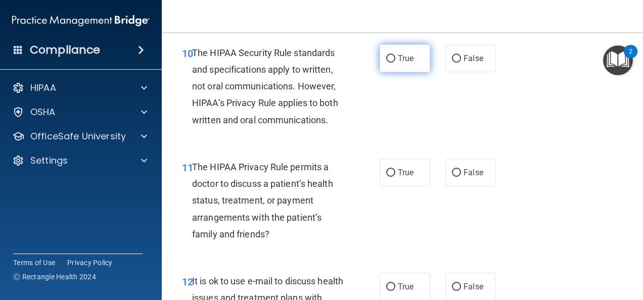
click at [389, 63] on input "True" at bounding box center [390, 59] width 9 height 8
radio input "true"
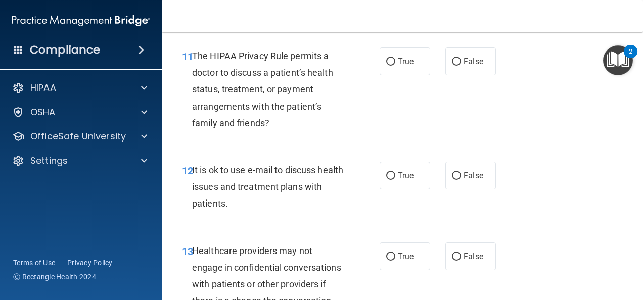
scroll to position [1145, 0]
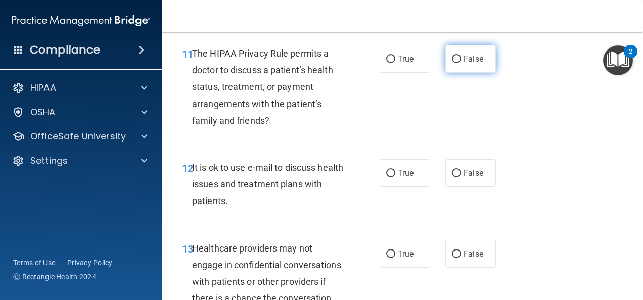
click at [455, 63] on input "False" at bounding box center [456, 60] width 9 height 8
radio input "true"
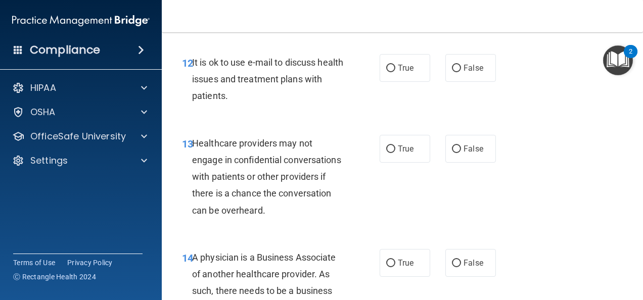
scroll to position [1261, 0]
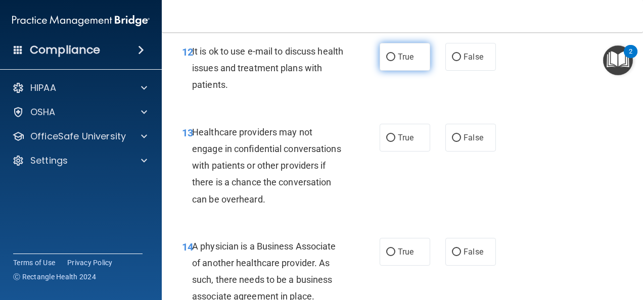
click at [390, 61] on input "True" at bounding box center [390, 58] width 9 height 8
radio input "true"
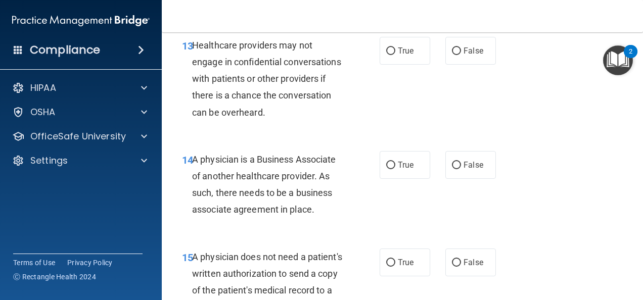
scroll to position [1349, 0]
click at [464, 55] on span "False" at bounding box center [474, 51] width 20 height 10
click at [461, 55] on input "False" at bounding box center [456, 51] width 9 height 8
radio input "true"
click at [390, 55] on input "True" at bounding box center [390, 51] width 9 height 8
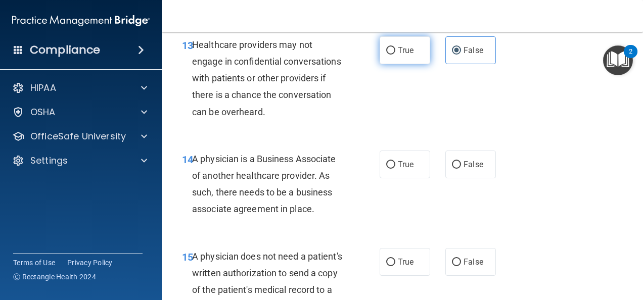
radio input "true"
radio input "false"
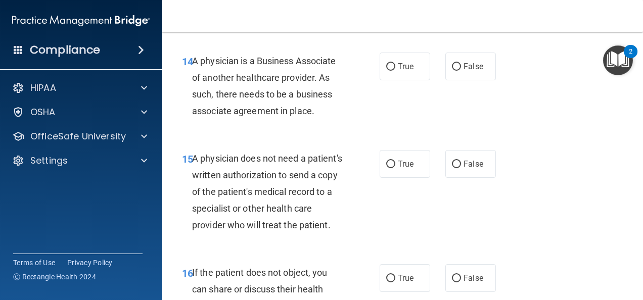
scroll to position [1451, 0]
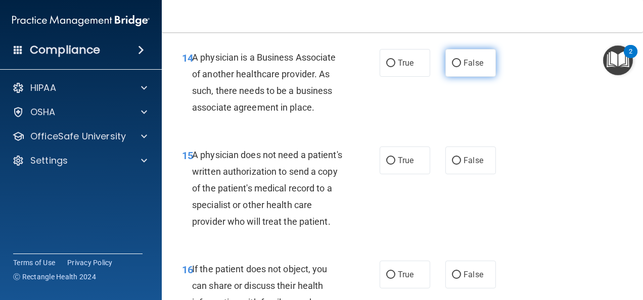
click at [455, 67] on input "False" at bounding box center [456, 64] width 9 height 8
radio input "true"
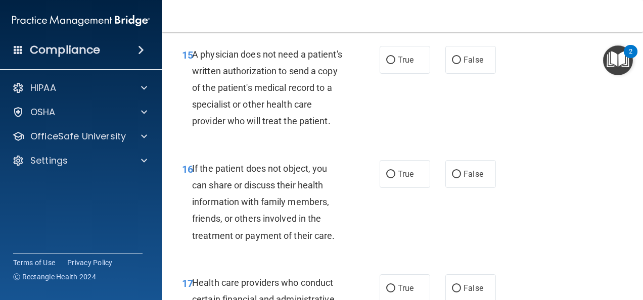
scroll to position [1553, 0]
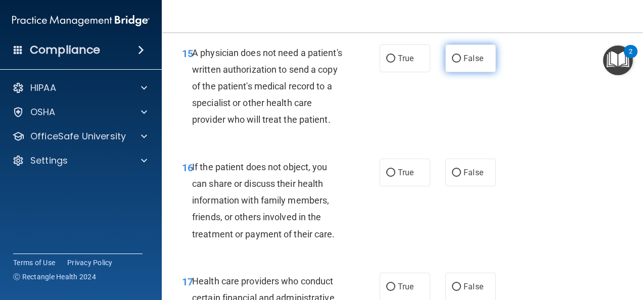
click at [455, 63] on input "False" at bounding box center [456, 59] width 9 height 8
radio input "true"
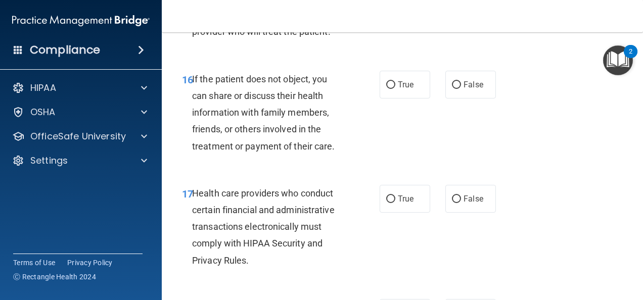
scroll to position [1680, 0]
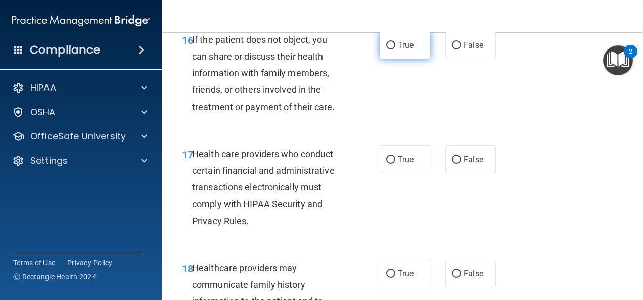
click at [386, 50] on input "True" at bounding box center [390, 46] width 9 height 8
radio input "true"
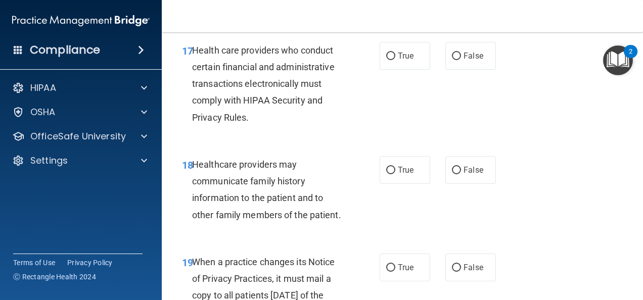
scroll to position [1784, 0]
click at [398, 60] on span "True" at bounding box center [406, 56] width 16 height 10
click at [396, 60] on input "True" at bounding box center [390, 56] width 9 height 8
radio input "true"
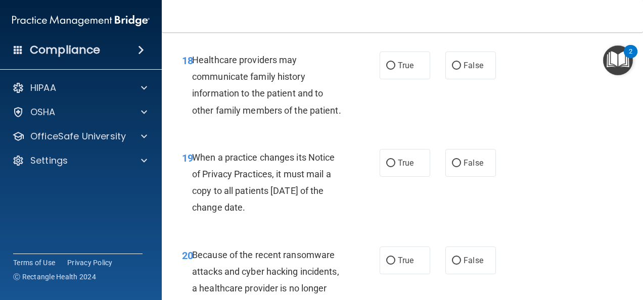
scroll to position [1912, 0]
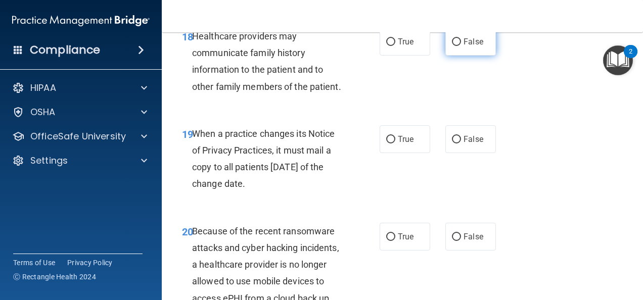
click at [453, 46] on input "False" at bounding box center [456, 42] width 9 height 8
radio input "true"
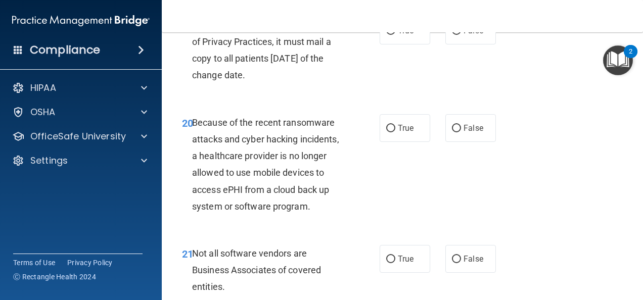
scroll to position [2031, 0]
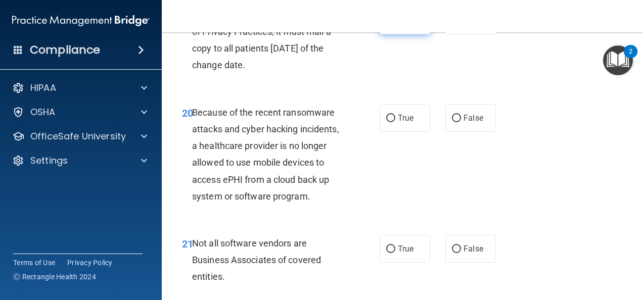
click at [400, 34] on label "True" at bounding box center [405, 21] width 51 height 28
click at [396, 25] on input "True" at bounding box center [390, 21] width 9 height 8
radio input "true"
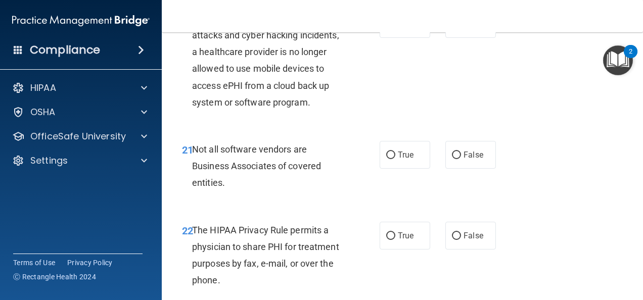
scroll to position [2126, 0]
click at [404, 28] on span "True" at bounding box center [406, 24] width 16 height 10
click at [396, 28] on input "True" at bounding box center [390, 24] width 9 height 8
radio input "true"
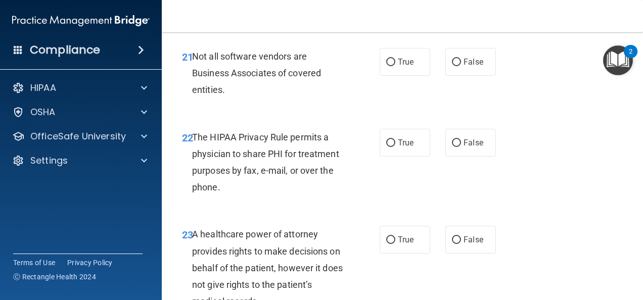
scroll to position [2234, 0]
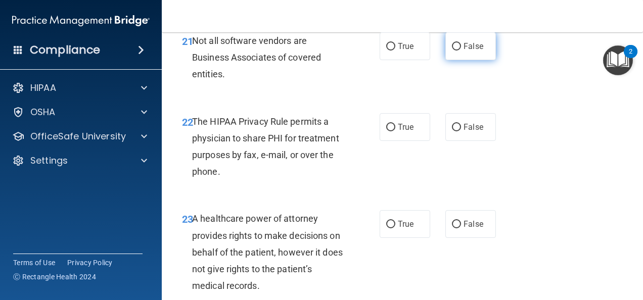
click at [472, 51] on span "False" at bounding box center [474, 46] width 20 height 10
click at [461, 51] on input "False" at bounding box center [456, 47] width 9 height 8
radio input "true"
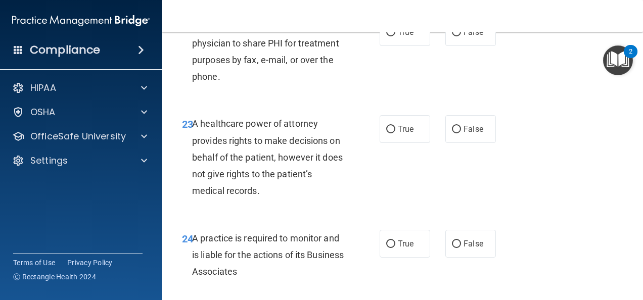
scroll to position [2347, 0]
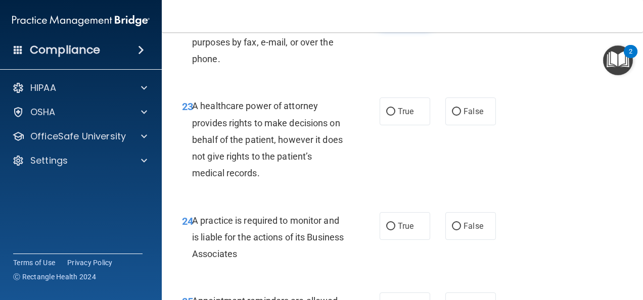
click at [411, 28] on label "True" at bounding box center [405, 15] width 51 height 28
click at [396, 19] on input "True" at bounding box center [390, 15] width 9 height 8
radio input "true"
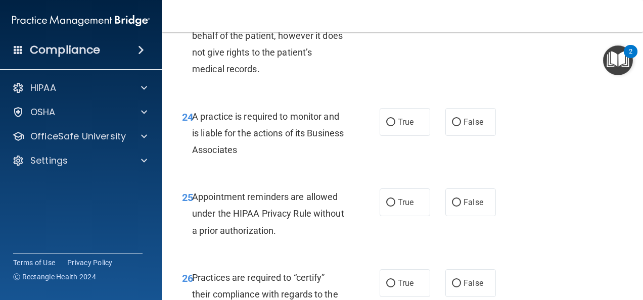
scroll to position [2453, 0]
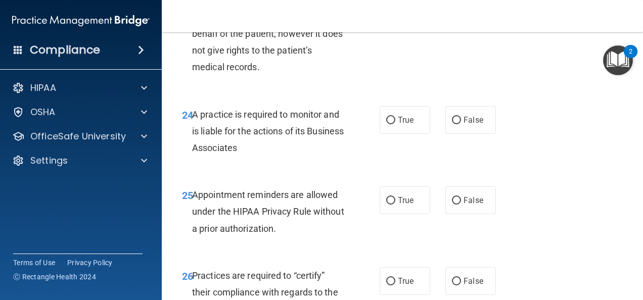
click at [410, 19] on label "True" at bounding box center [405, 5] width 51 height 28
click at [396, 10] on input "True" at bounding box center [390, 6] width 9 height 8
radio input "true"
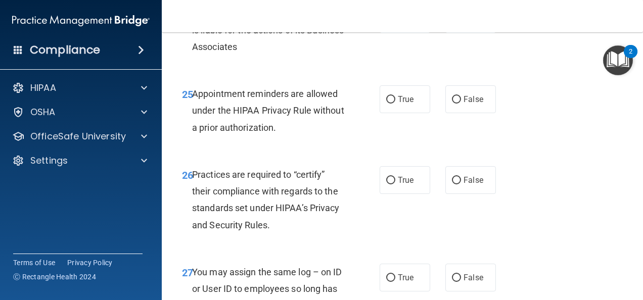
scroll to position [2555, 0]
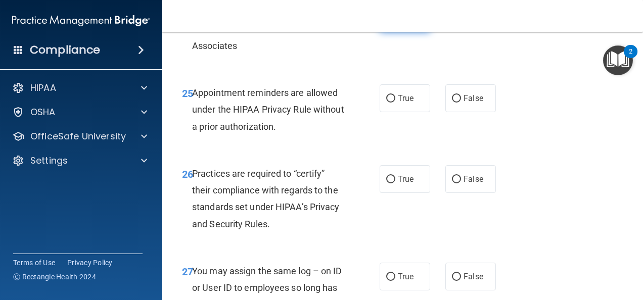
click at [403, 23] on span "True" at bounding box center [406, 18] width 16 height 10
click at [396, 22] on input "True" at bounding box center [390, 19] width 9 height 8
radio input "true"
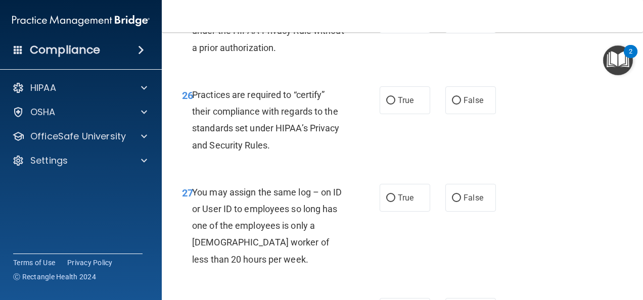
scroll to position [2636, 0]
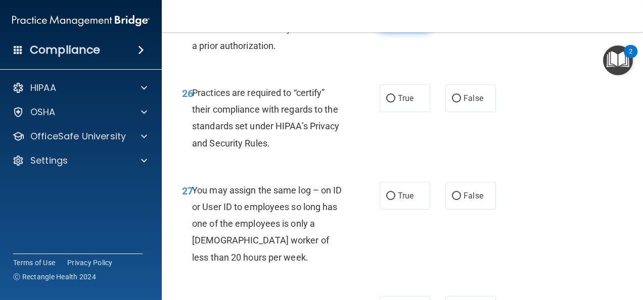
click at [401, 31] on label "True" at bounding box center [405, 18] width 51 height 28
click at [396, 22] on input "True" at bounding box center [390, 18] width 9 height 8
radio input "true"
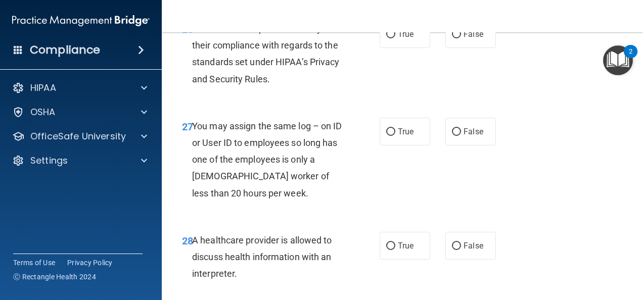
scroll to position [2720, 0]
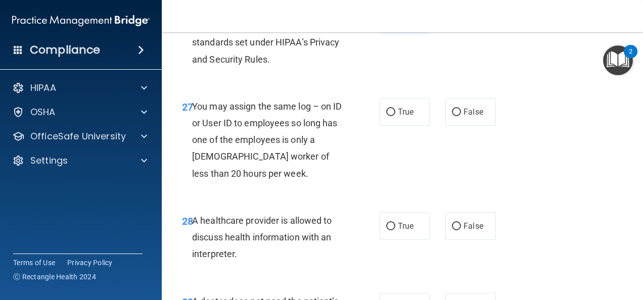
click at [416, 28] on label "True" at bounding box center [405, 15] width 51 height 28
click at [396, 19] on input "True" at bounding box center [390, 15] width 9 height 8
radio input "true"
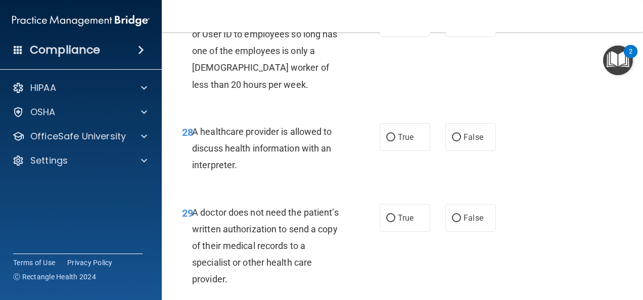
scroll to position [2810, 0]
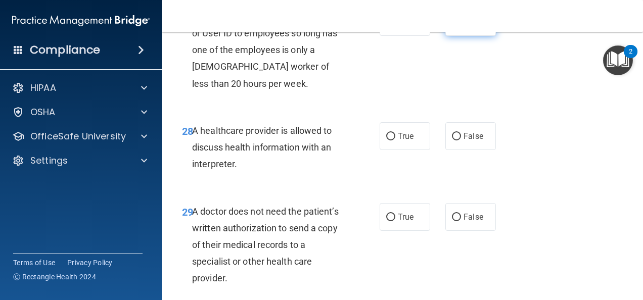
click at [465, 36] on label "False" at bounding box center [471, 22] width 51 height 28
click at [461, 26] on input "False" at bounding box center [456, 23] width 9 height 8
radio input "true"
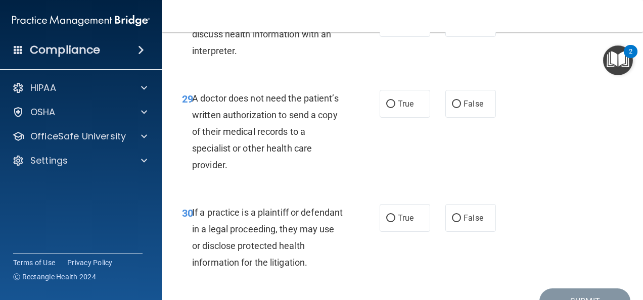
scroll to position [2924, 0]
click at [404, 27] on span "True" at bounding box center [406, 23] width 16 height 10
click at [396, 27] on input "True" at bounding box center [390, 23] width 9 height 8
radio input "true"
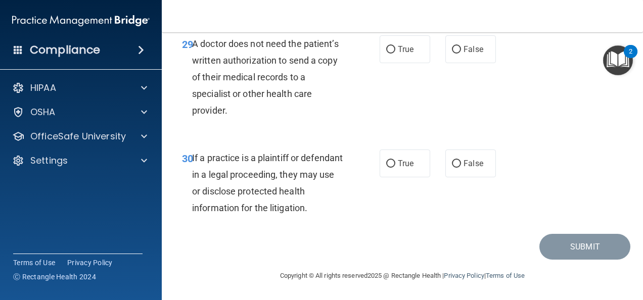
scroll to position [3014, 0]
click at [455, 54] on input "False" at bounding box center [456, 50] width 9 height 8
radio input "true"
click at [391, 166] on input "True" at bounding box center [390, 164] width 9 height 8
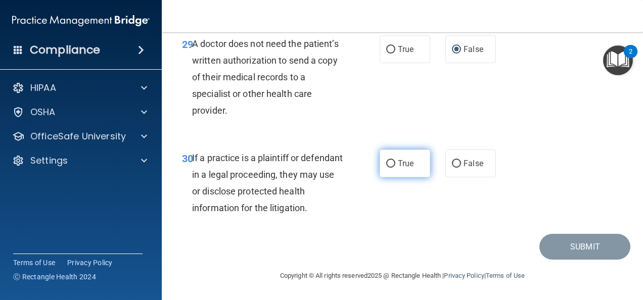
radio input "true"
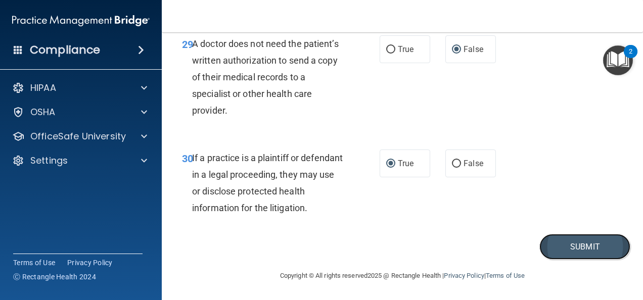
click at [557, 253] on button "Submit" at bounding box center [585, 247] width 91 height 26
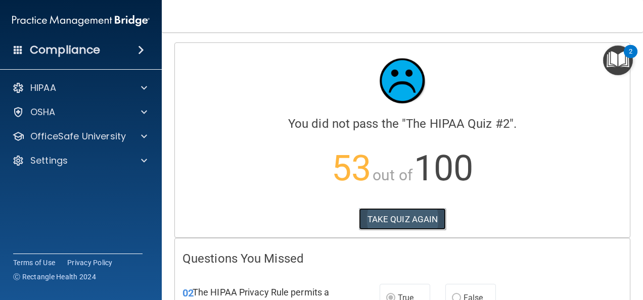
click at [401, 222] on button "TAKE QUIZ AGAIN" at bounding box center [403, 219] width 88 height 22
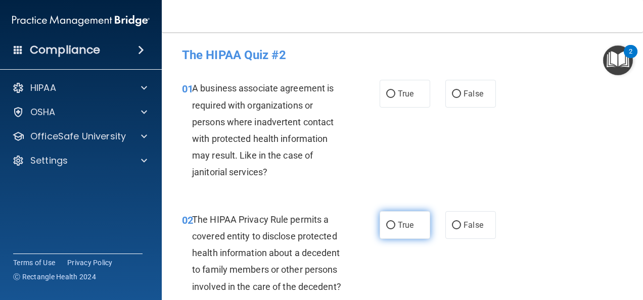
click at [386, 228] on input "True" at bounding box center [390, 226] width 9 height 8
radio input "true"
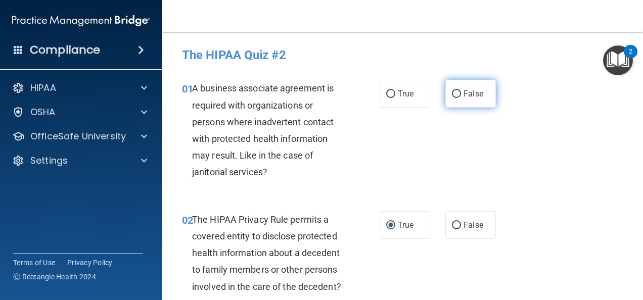
click at [454, 96] on input "False" at bounding box center [456, 95] width 9 height 8
radio input "true"
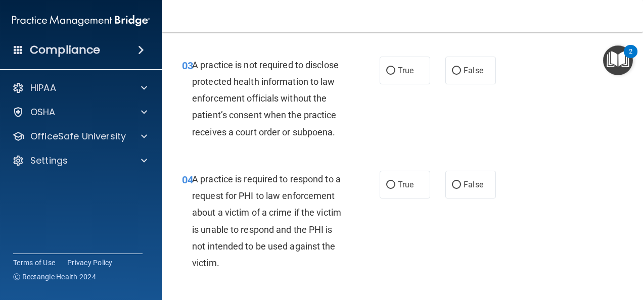
scroll to position [277, 0]
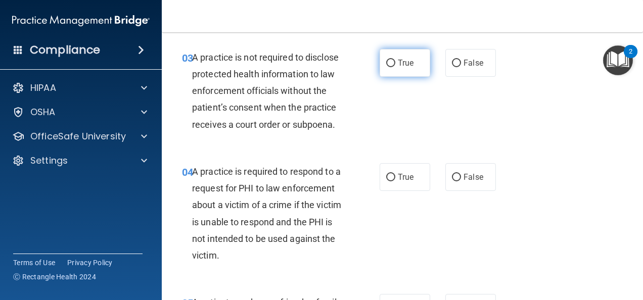
click at [389, 67] on input "True" at bounding box center [390, 64] width 9 height 8
radio input "true"
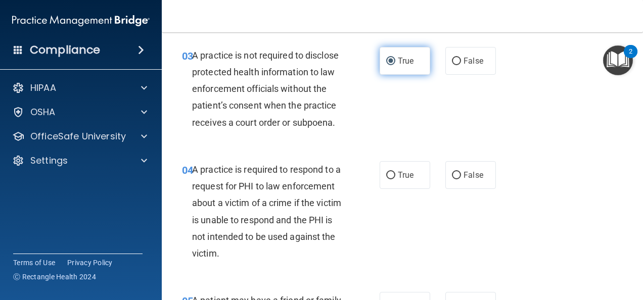
scroll to position [278, 0]
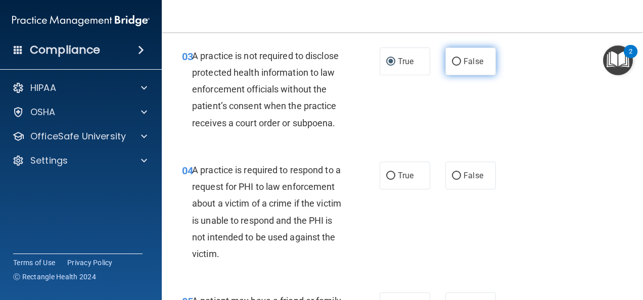
click at [464, 66] on span "False" at bounding box center [474, 62] width 20 height 10
click at [461, 66] on input "False" at bounding box center [456, 62] width 9 height 8
radio input "true"
radio input "false"
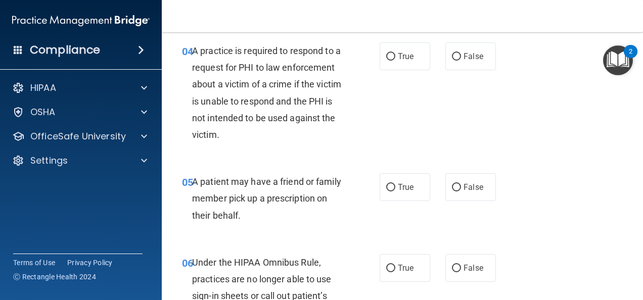
scroll to position [404, 0]
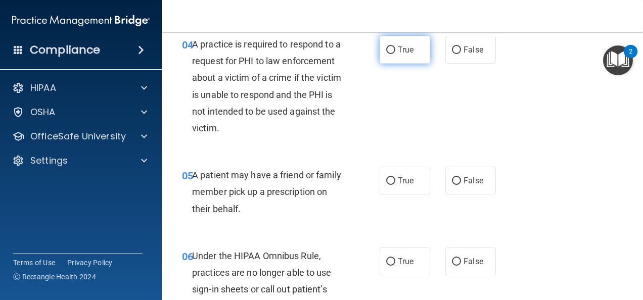
click at [386, 54] on input "True" at bounding box center [390, 51] width 9 height 8
radio input "true"
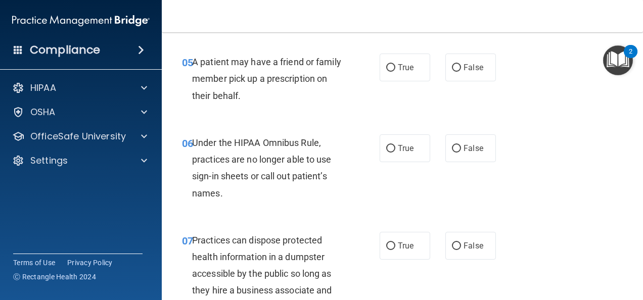
scroll to position [519, 0]
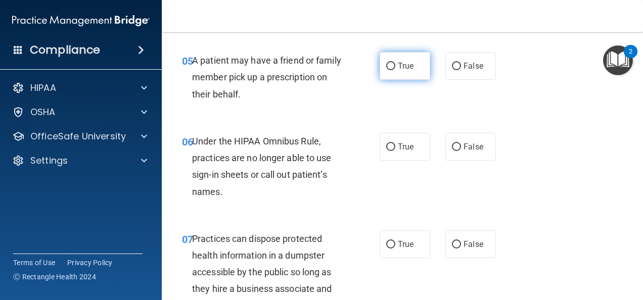
click at [386, 70] on input "True" at bounding box center [390, 67] width 9 height 8
radio input "true"
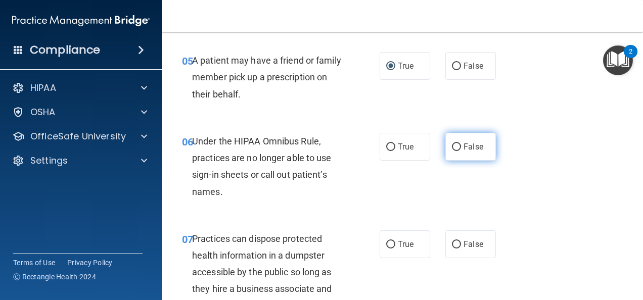
click at [454, 151] on input "False" at bounding box center [456, 148] width 9 height 8
radio input "true"
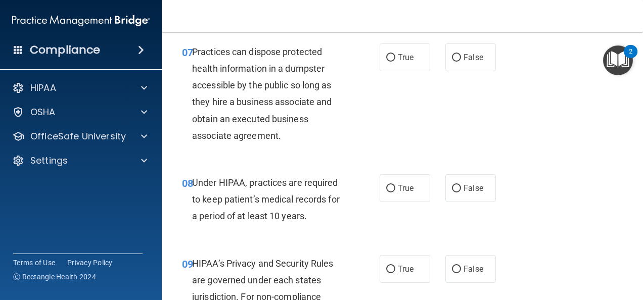
scroll to position [709, 0]
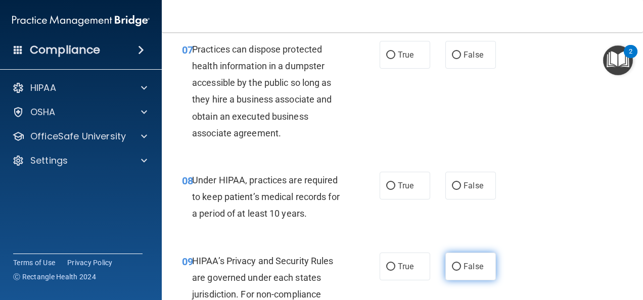
click at [452, 271] on input "False" at bounding box center [456, 268] width 9 height 8
radio input "true"
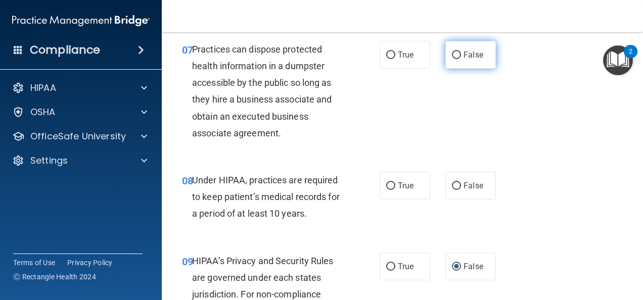
click at [452, 59] on input "False" at bounding box center [456, 56] width 9 height 8
radio input "true"
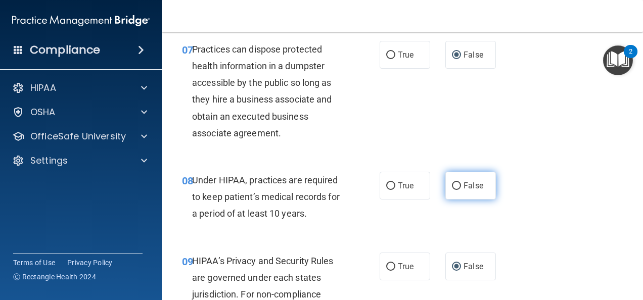
click at [452, 190] on input "False" at bounding box center [456, 187] width 9 height 8
radio input "true"
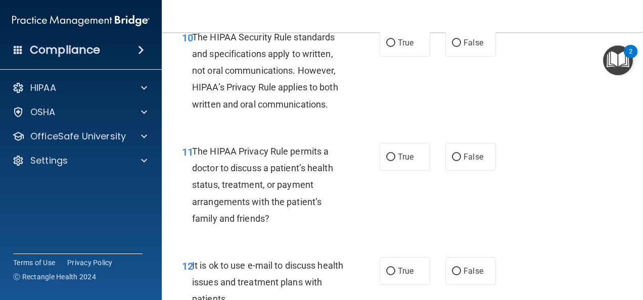
scroll to position [1053, 0]
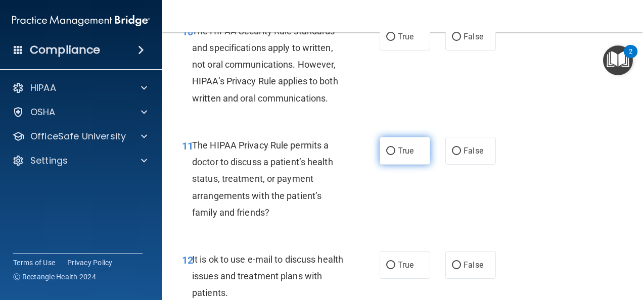
click at [390, 155] on input "True" at bounding box center [390, 152] width 9 height 8
radio input "true"
click at [386, 41] on input "True" at bounding box center [390, 37] width 9 height 8
radio input "true"
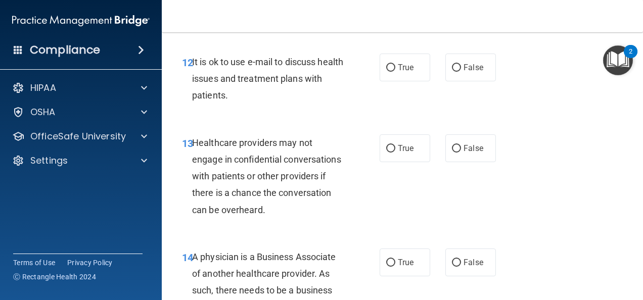
scroll to position [1285, 0]
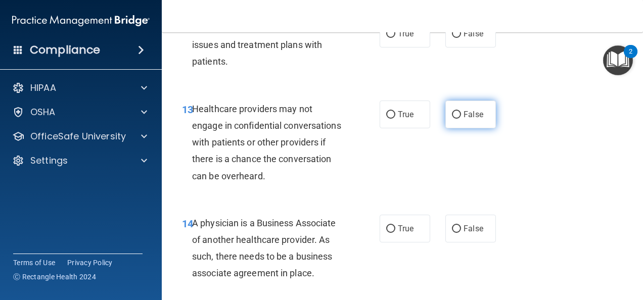
click at [455, 119] on input "False" at bounding box center [456, 115] width 9 height 8
radio input "true"
click at [386, 38] on input "True" at bounding box center [390, 34] width 9 height 8
radio input "true"
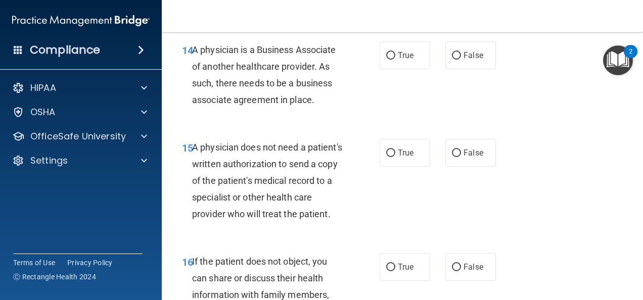
scroll to position [1466, 0]
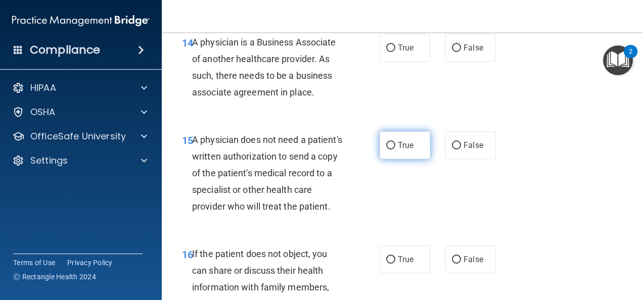
click at [386, 150] on input "True" at bounding box center [390, 146] width 9 height 8
radio input "true"
click at [456, 52] on input "False" at bounding box center [456, 49] width 9 height 8
radio input "true"
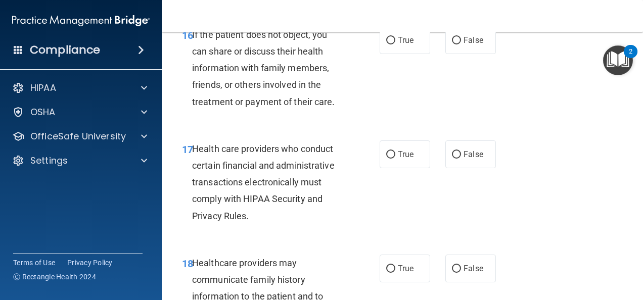
scroll to position [1688, 0]
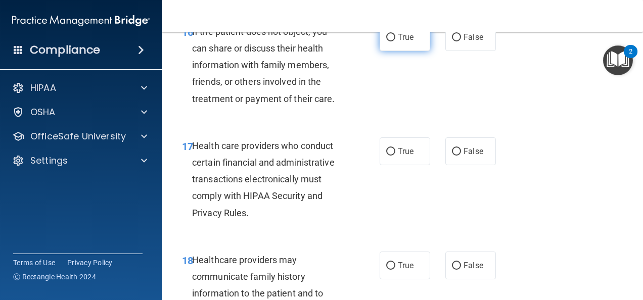
click at [389, 41] on input "True" at bounding box center [390, 38] width 9 height 8
radio input "true"
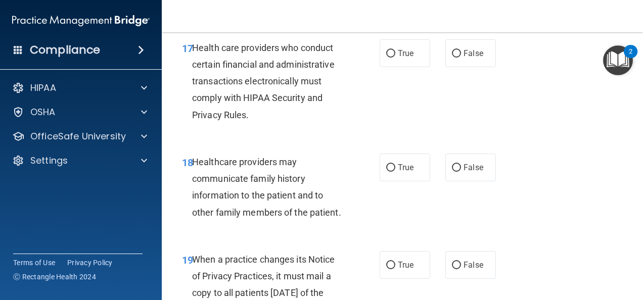
scroll to position [1797, 0]
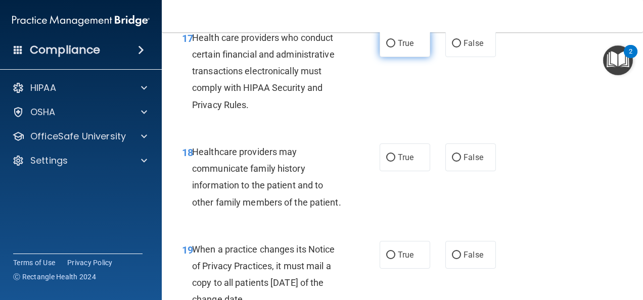
click at [386, 48] on input "True" at bounding box center [390, 44] width 9 height 8
radio input "true"
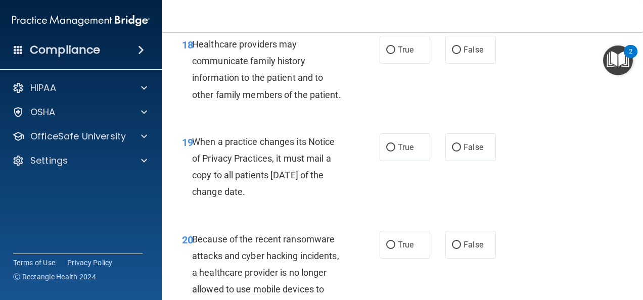
scroll to position [1919, 0]
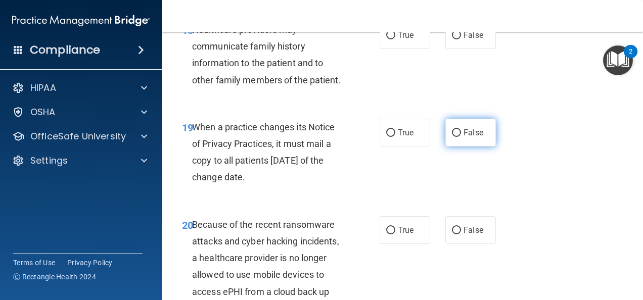
click at [452, 137] on input "False" at bounding box center [456, 133] width 9 height 8
radio input "true"
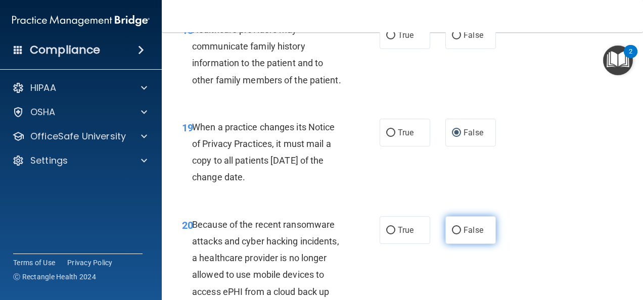
click at [455, 235] on input "False" at bounding box center [456, 231] width 9 height 8
radio input "true"
click at [452, 39] on input "False" at bounding box center [456, 36] width 9 height 8
radio input "true"
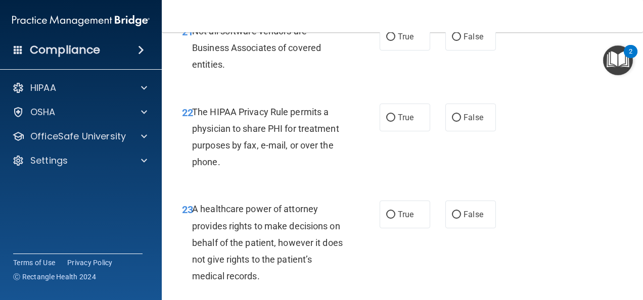
scroll to position [2245, 0]
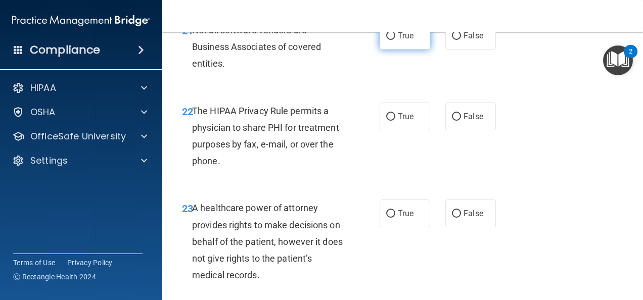
click at [386, 40] on input "True" at bounding box center [390, 36] width 9 height 8
radio input "true"
click at [452, 218] on input "False" at bounding box center [456, 214] width 9 height 8
radio input "true"
click at [389, 121] on input "True" at bounding box center [390, 117] width 9 height 8
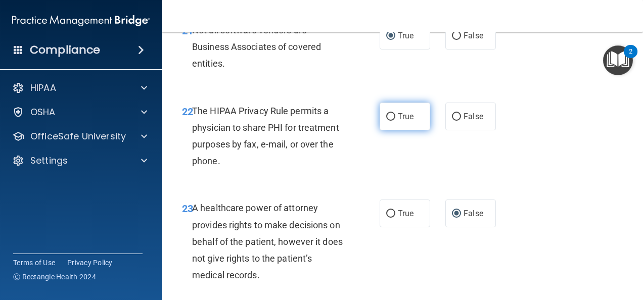
radio input "true"
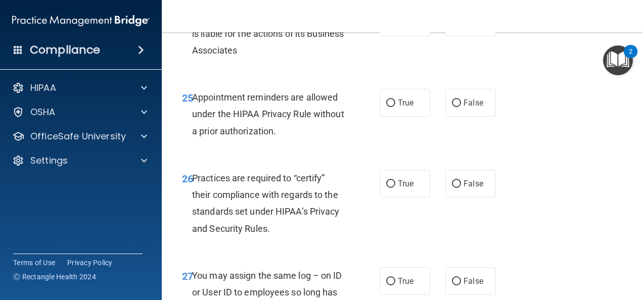
scroll to position [2551, 0]
click at [453, 26] on input "False" at bounding box center [456, 23] width 9 height 8
radio input "true"
click at [452, 188] on input "False" at bounding box center [456, 184] width 9 height 8
radio input "true"
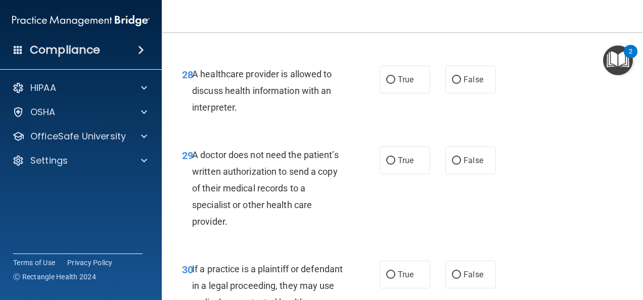
scroll to position [2890, 0]
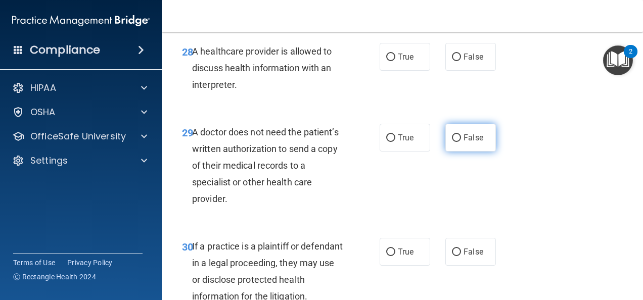
click at [455, 142] on input "False" at bounding box center [456, 139] width 9 height 8
radio input "true"
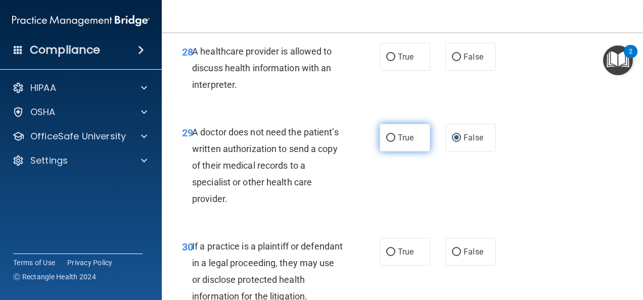
click at [390, 142] on input "True" at bounding box center [390, 139] width 9 height 8
radio input "true"
radio input "false"
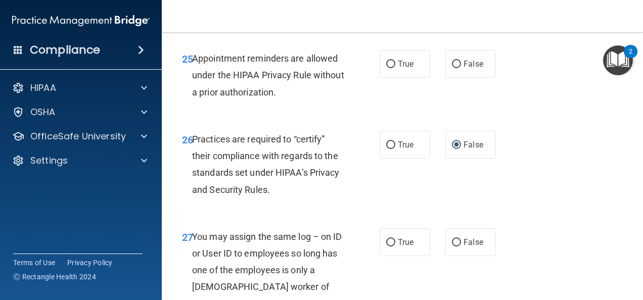
scroll to position [2590, 0]
click at [388, 78] on label "True" at bounding box center [405, 64] width 51 height 28
click at [388, 68] on input "True" at bounding box center [390, 65] width 9 height 8
radio input "true"
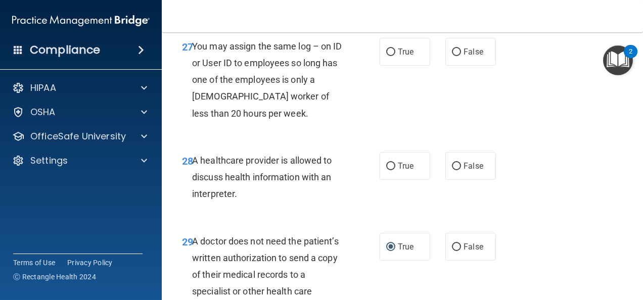
scroll to position [2795, 0]
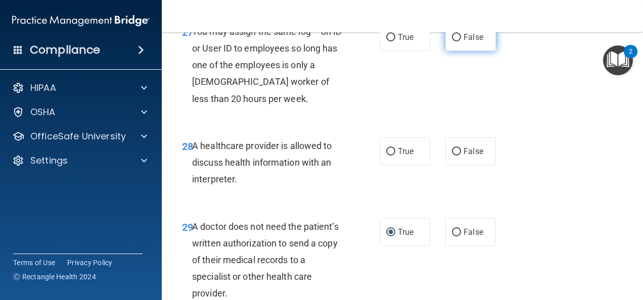
click at [452, 41] on input "False" at bounding box center [456, 38] width 9 height 8
radio input "true"
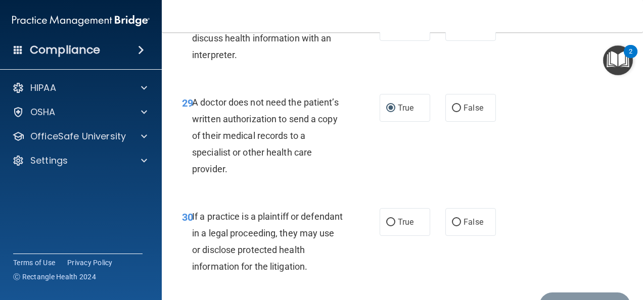
scroll to position [2926, 0]
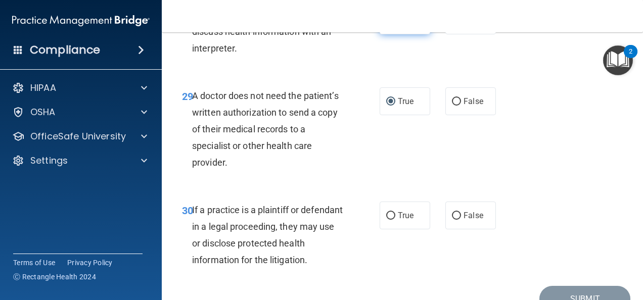
click at [390, 25] on input "True" at bounding box center [390, 21] width 9 height 8
radio input "true"
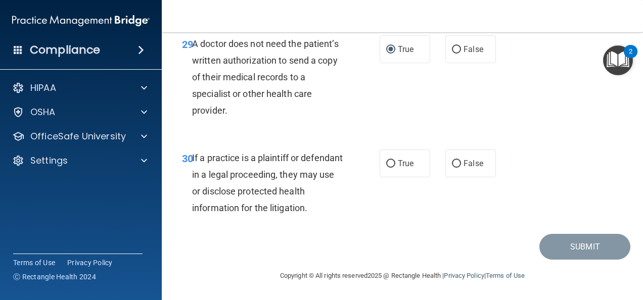
scroll to position [3028, 0]
click at [389, 160] on input "True" at bounding box center [390, 164] width 9 height 8
radio input "true"
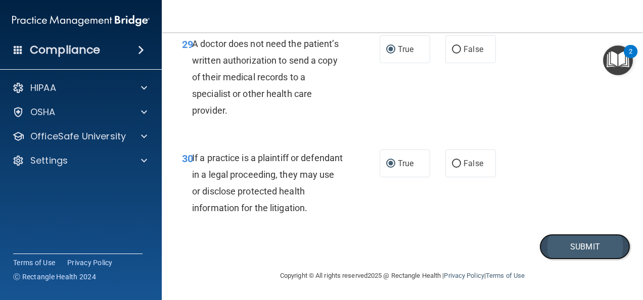
click at [552, 251] on button "Submit" at bounding box center [585, 247] width 91 height 26
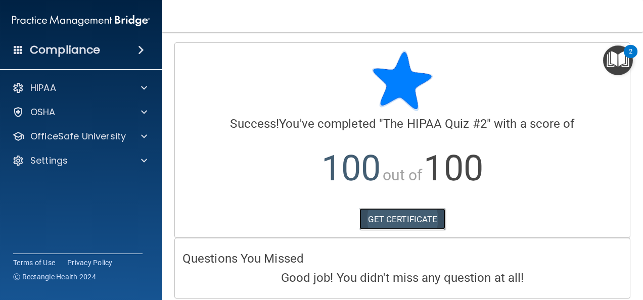
click at [410, 216] on link "GET CERTIFICATE" at bounding box center [403, 219] width 86 height 22
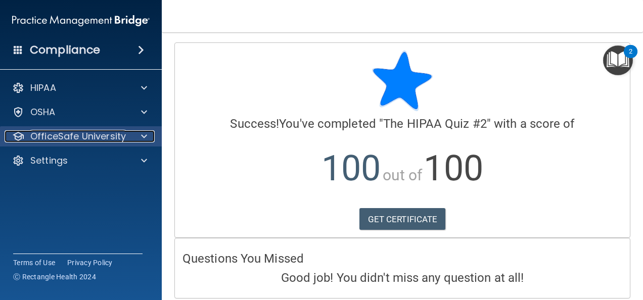
click at [99, 139] on p "OfficeSafe University" at bounding box center [78, 136] width 96 height 12
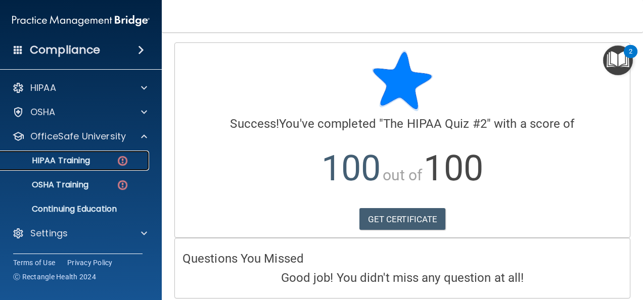
click at [96, 163] on div "HIPAA Training" at bounding box center [76, 161] width 138 height 10
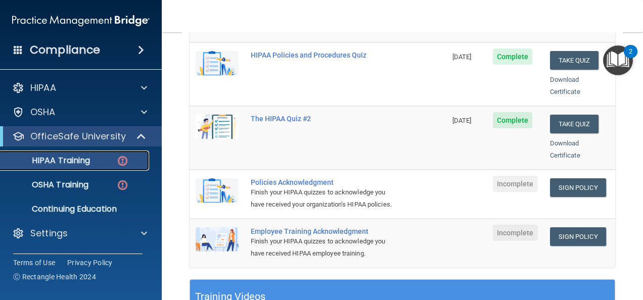
scroll to position [281, 0]
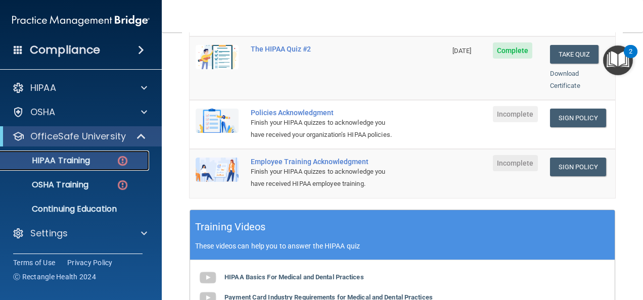
click at [317, 109] on div "Policies Acknowledgment" at bounding box center [323, 113] width 145 height 8
click at [305, 117] on div "Finish your HIPAA quizzes to acknowledge you have received your organization’s …" at bounding box center [323, 129] width 145 height 24
click at [582, 109] on link "Sign Policy" at bounding box center [578, 118] width 56 height 19
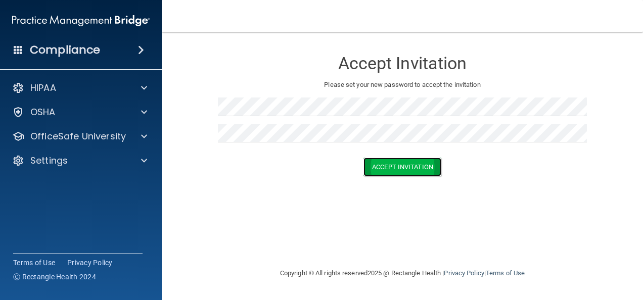
click at [433, 176] on button "Accept Invitation" at bounding box center [403, 167] width 78 height 19
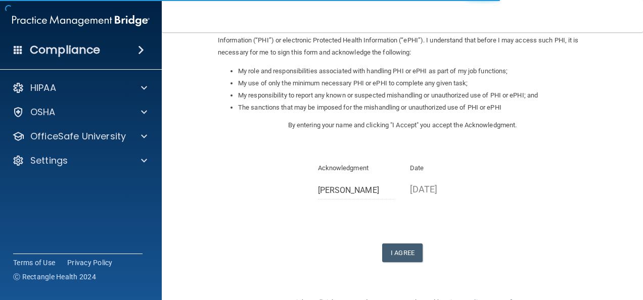
scroll to position [163, 0]
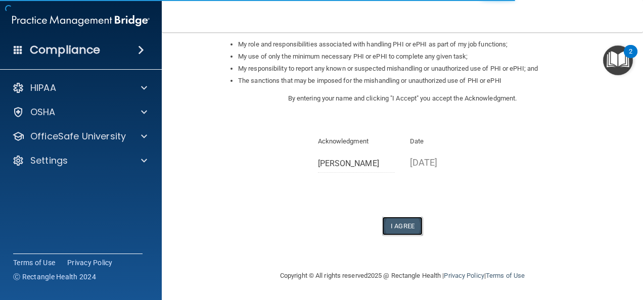
click at [404, 224] on button "I Agree" at bounding box center [402, 226] width 40 height 19
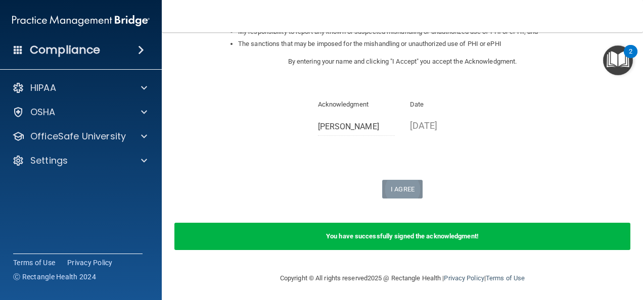
scroll to position [202, 0]
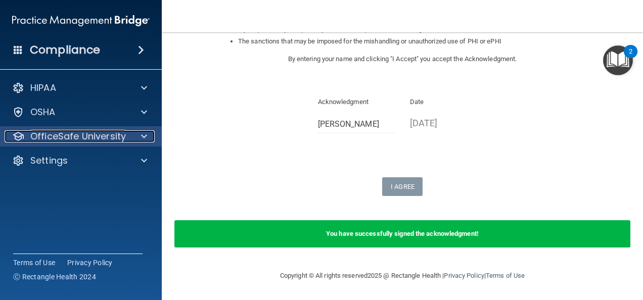
click at [120, 138] on p "OfficeSafe University" at bounding box center [78, 136] width 96 height 12
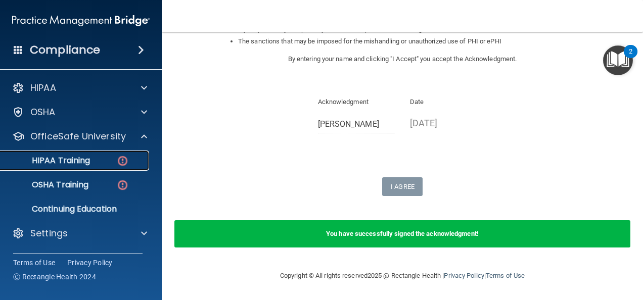
click at [88, 161] on p "HIPAA Training" at bounding box center [48, 161] width 83 height 10
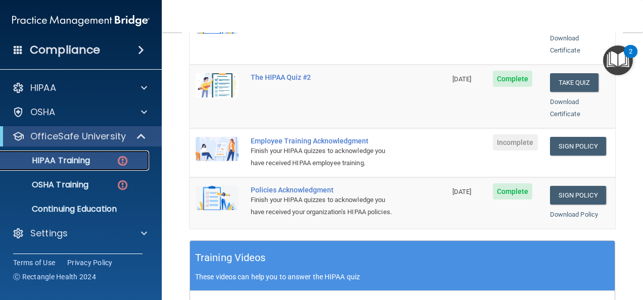
scroll to position [255, 0]
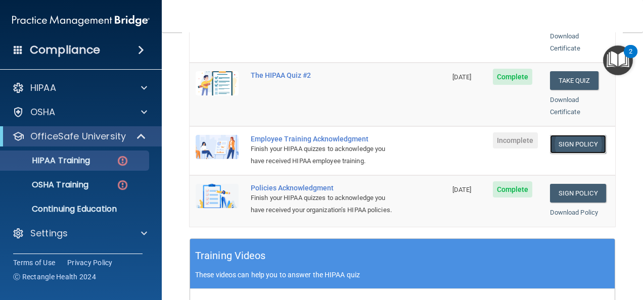
click at [572, 135] on link "Sign Policy" at bounding box center [578, 144] width 56 height 19
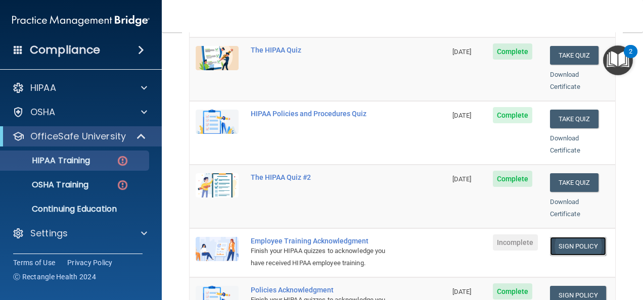
scroll to position [0, 0]
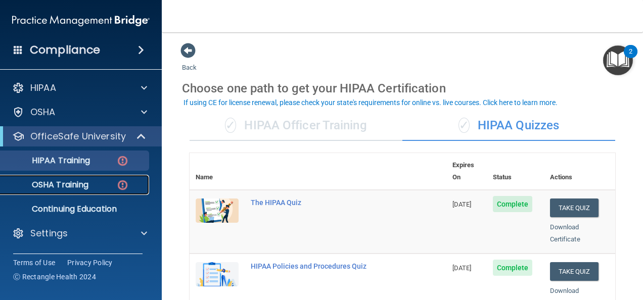
click at [96, 185] on div "OSHA Training" at bounding box center [76, 185] width 138 height 10
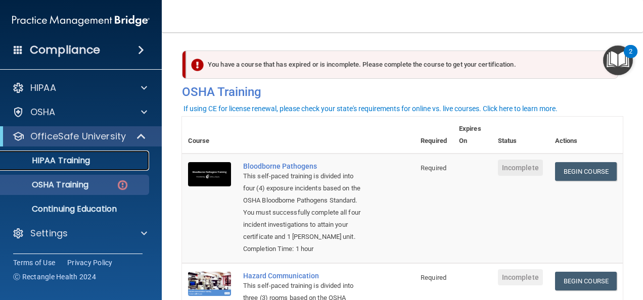
click at [83, 161] on p "HIPAA Training" at bounding box center [48, 161] width 83 height 10
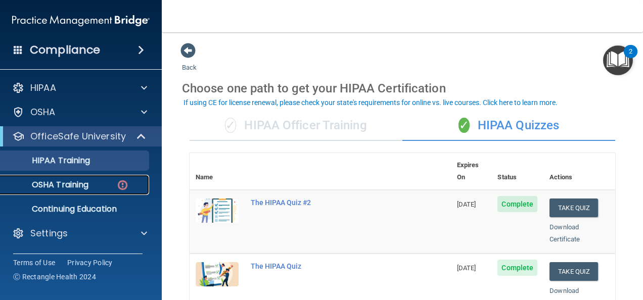
click at [67, 187] on p "OSHA Training" at bounding box center [48, 185] width 82 height 10
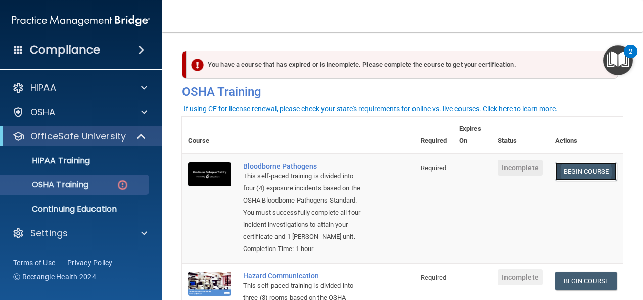
click at [577, 167] on link "Begin Course" at bounding box center [586, 171] width 62 height 19
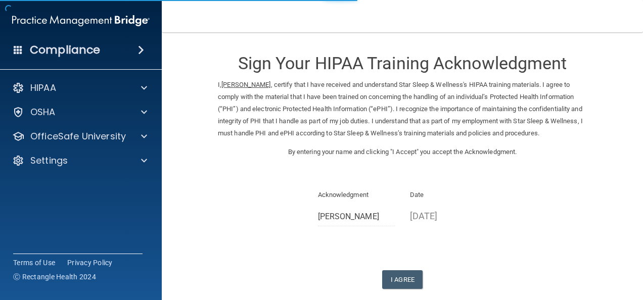
scroll to position [53, 0]
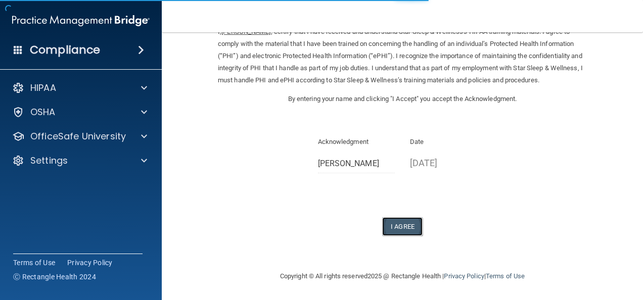
click at [401, 227] on button "I Agree" at bounding box center [402, 226] width 40 height 19
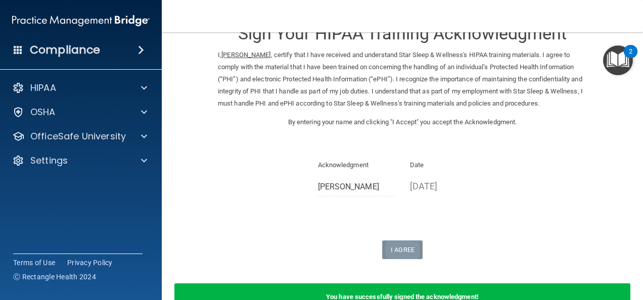
scroll to position [0, 0]
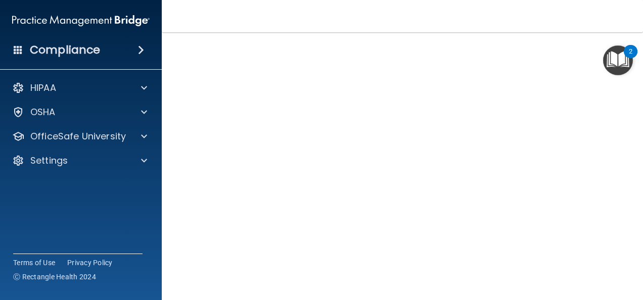
scroll to position [45, 0]
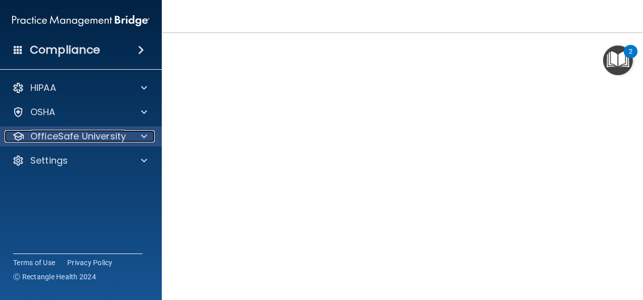
click at [139, 138] on div at bounding box center [142, 136] width 25 height 12
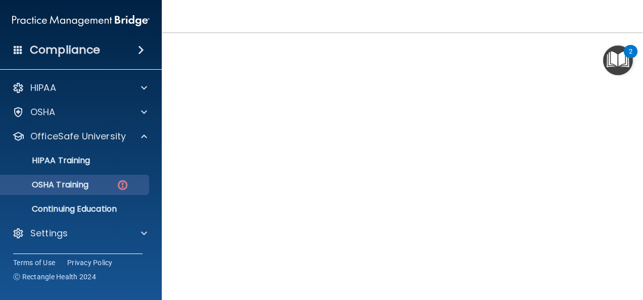
click at [91, 187] on div "OSHA Training" at bounding box center [76, 185] width 138 height 10
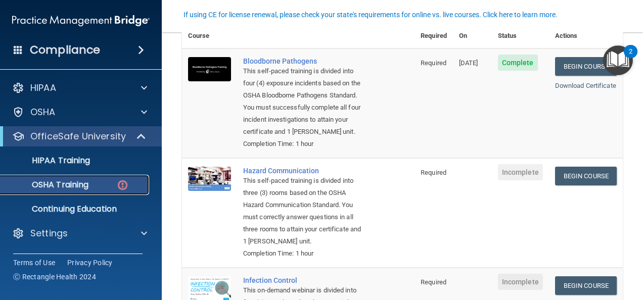
scroll to position [169, 0]
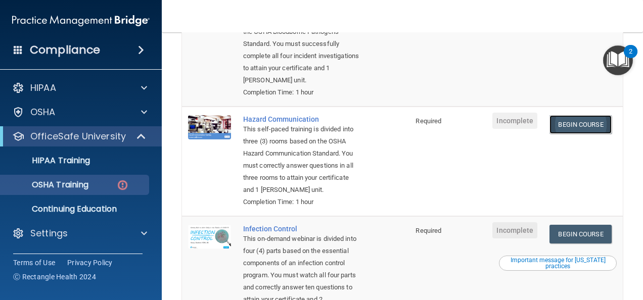
click at [585, 132] on link "Begin Course" at bounding box center [581, 124] width 62 height 19
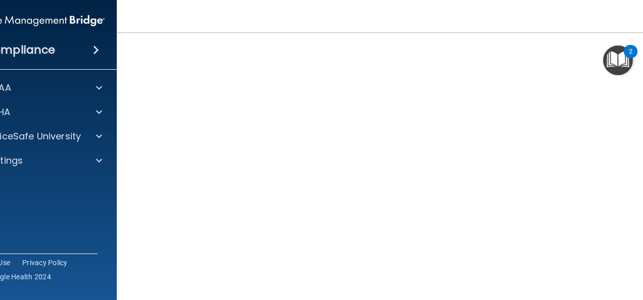
scroll to position [73, 0]
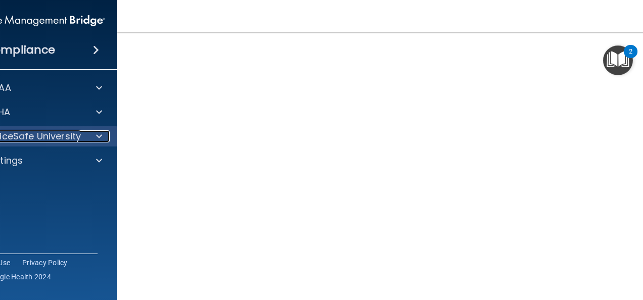
click at [99, 138] on div at bounding box center [97, 136] width 25 height 12
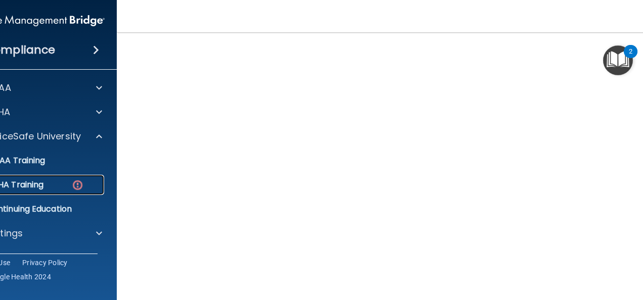
click at [34, 189] on p "OSHA Training" at bounding box center [3, 185] width 82 height 10
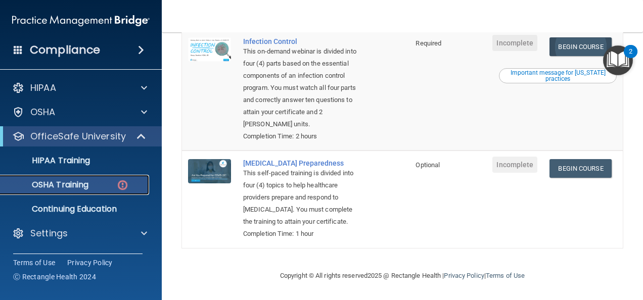
scroll to position [365, 0]
click at [577, 48] on link "Begin Course" at bounding box center [581, 46] width 62 height 19
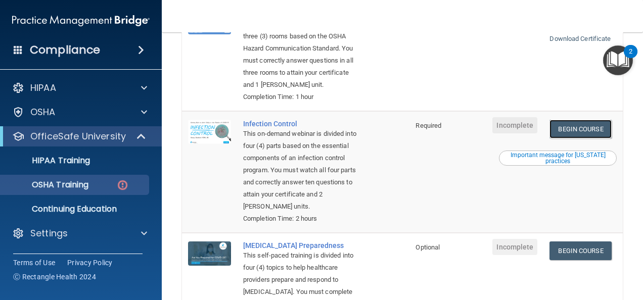
scroll to position [284, 0]
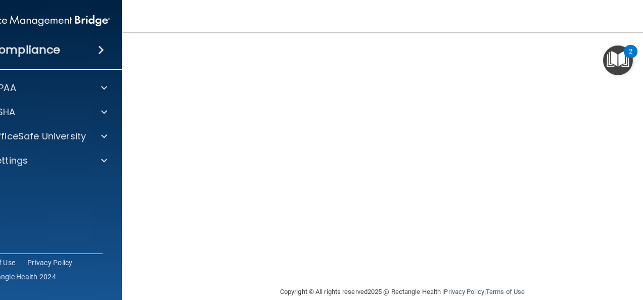
scroll to position [117, 0]
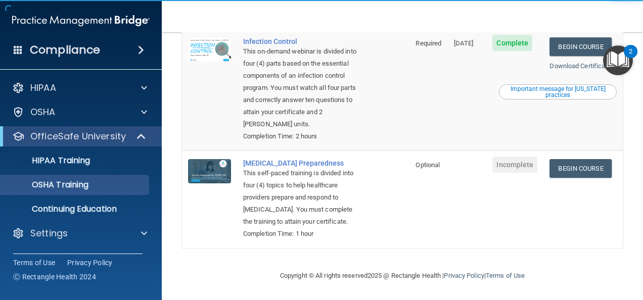
scroll to position [365, 0]
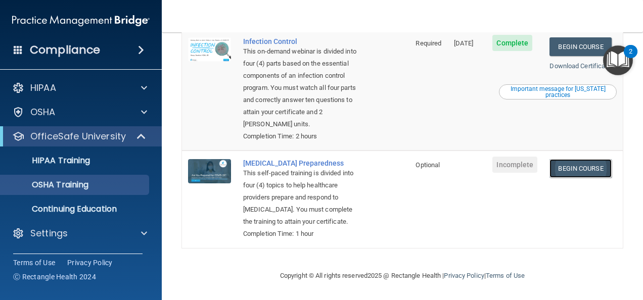
click at [580, 159] on link "Begin Course" at bounding box center [581, 168] width 62 height 19
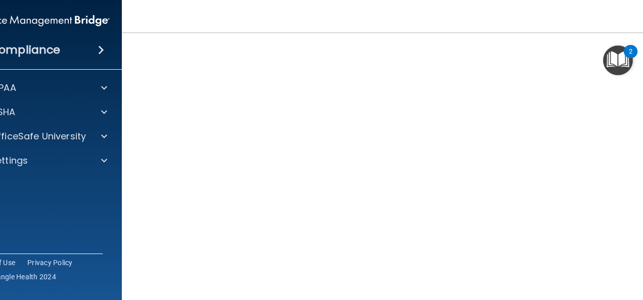
scroll to position [52, 0]
